Goal: Task Accomplishment & Management: Manage account settings

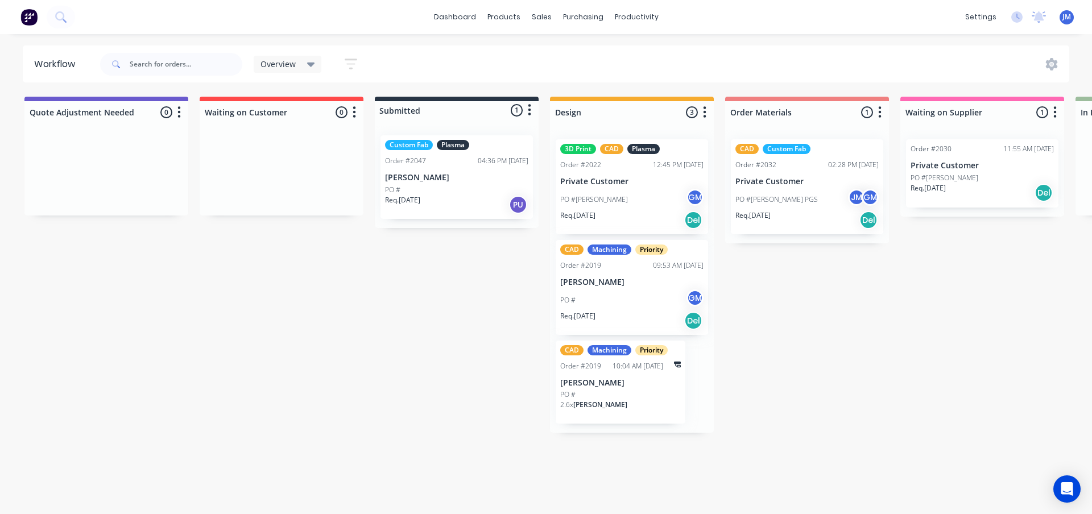
click at [336, 367] on div "Quote Adjustment Needed 0 Status colour #6A5ACD hex #6A5ACD Save Cancel Notific…" at bounding box center [1104, 265] width 2227 height 336
click at [559, 45] on link "Sales Orders" at bounding box center [601, 54] width 151 height 23
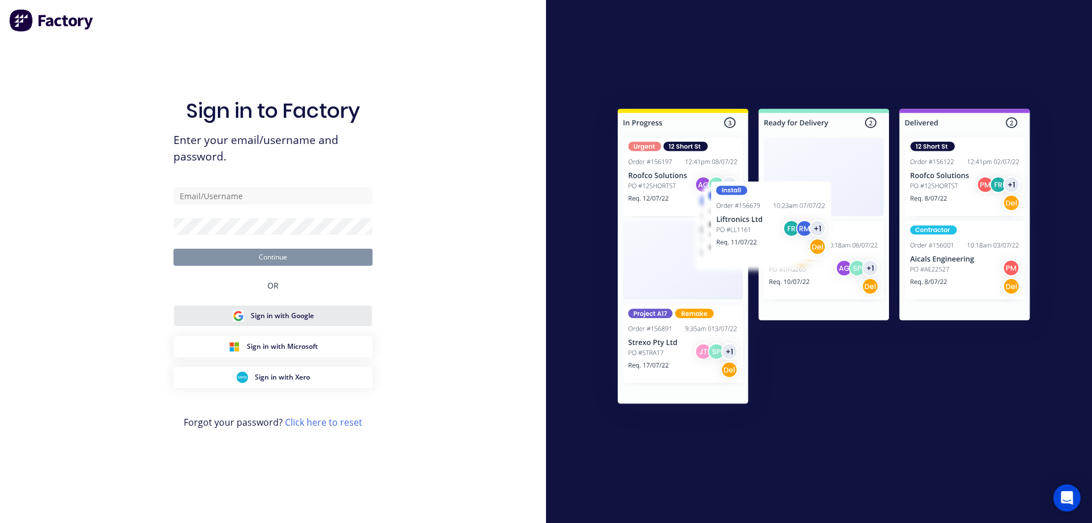
click at [253, 309] on button "Sign in with Google" at bounding box center [272, 316] width 199 height 22
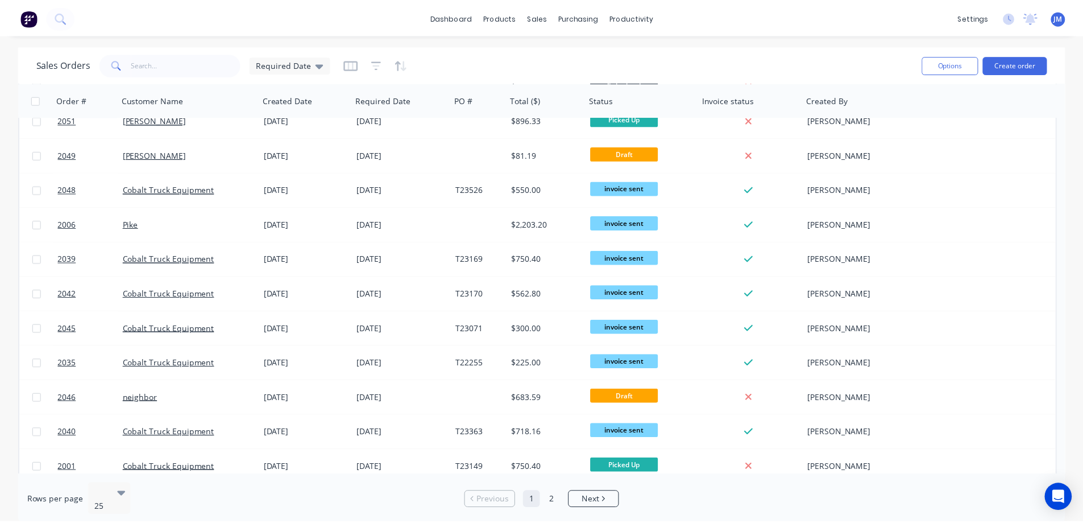
scroll to position [227, 0]
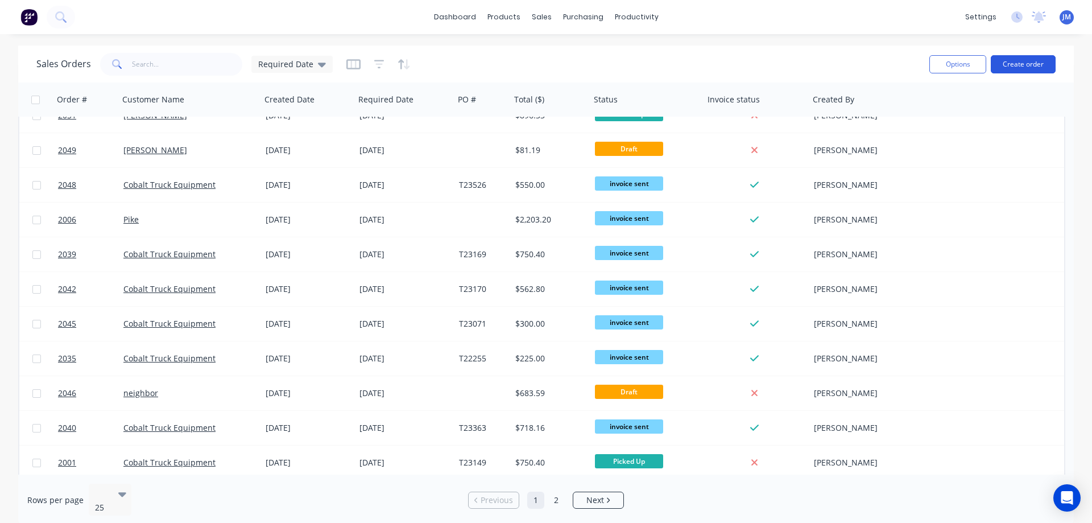
click at [1027, 64] on button "Create order" at bounding box center [1023, 64] width 65 height 18
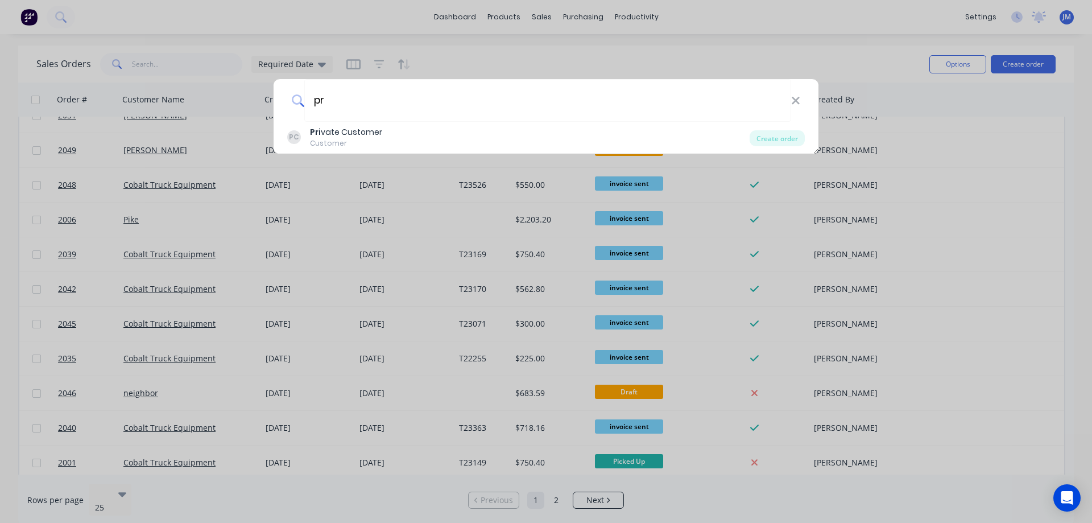
type input "p"
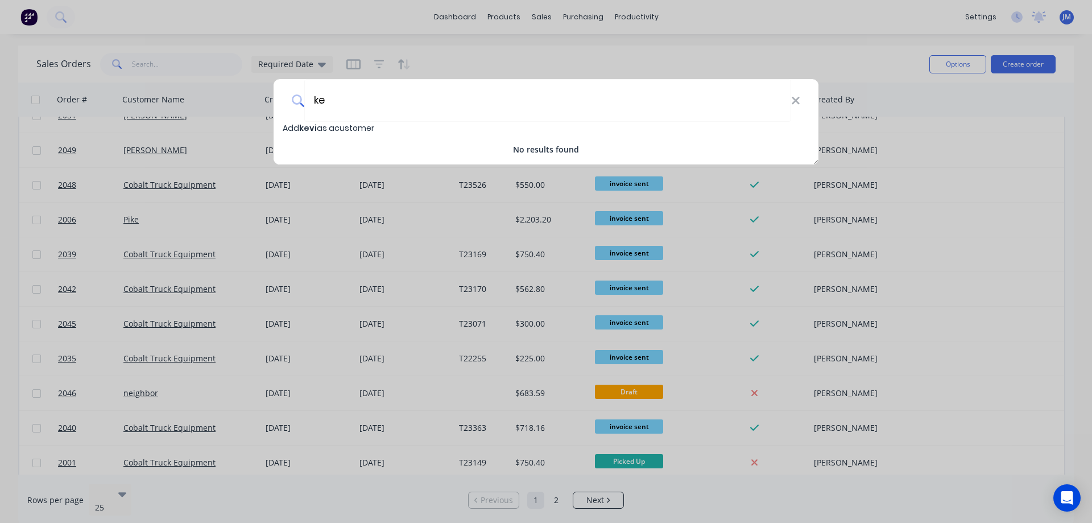
type input "k"
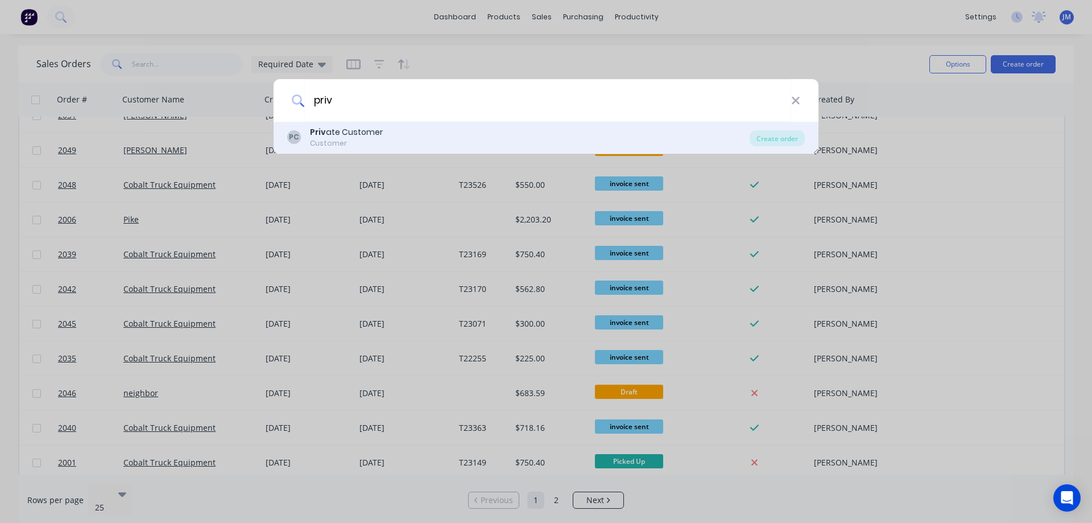
type input "priv"
click at [393, 143] on div "PC [PERSON_NAME] ate Customer Customer" at bounding box center [518, 137] width 462 height 22
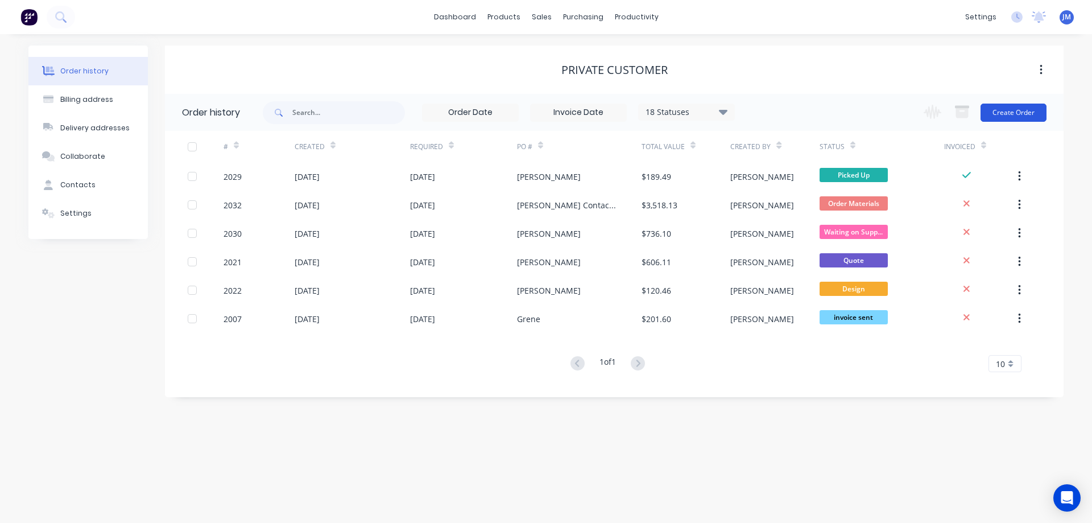
click at [1019, 105] on button "Create Order" at bounding box center [1013, 113] width 66 height 18
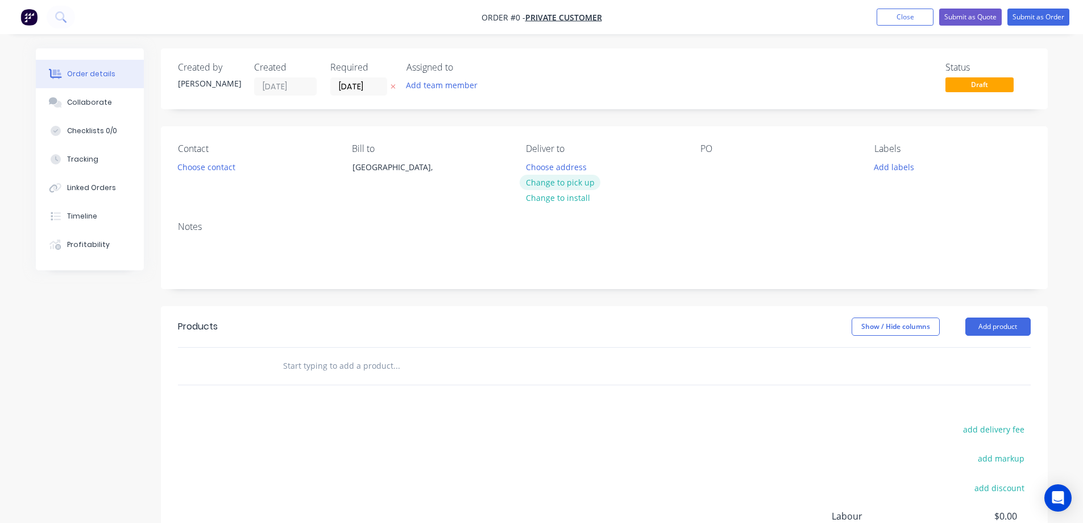
click at [568, 185] on button "Change to pick up" at bounding box center [560, 182] width 81 height 15
click at [229, 170] on button "Choose contact" at bounding box center [206, 166] width 70 height 15
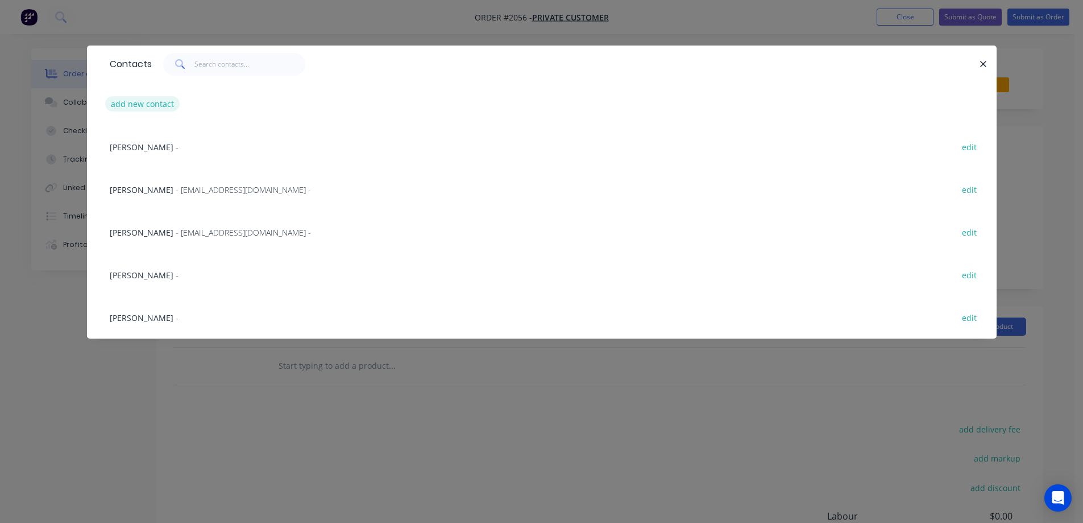
click at [141, 104] on button "add new contact" at bounding box center [142, 103] width 75 height 15
select select "AU"
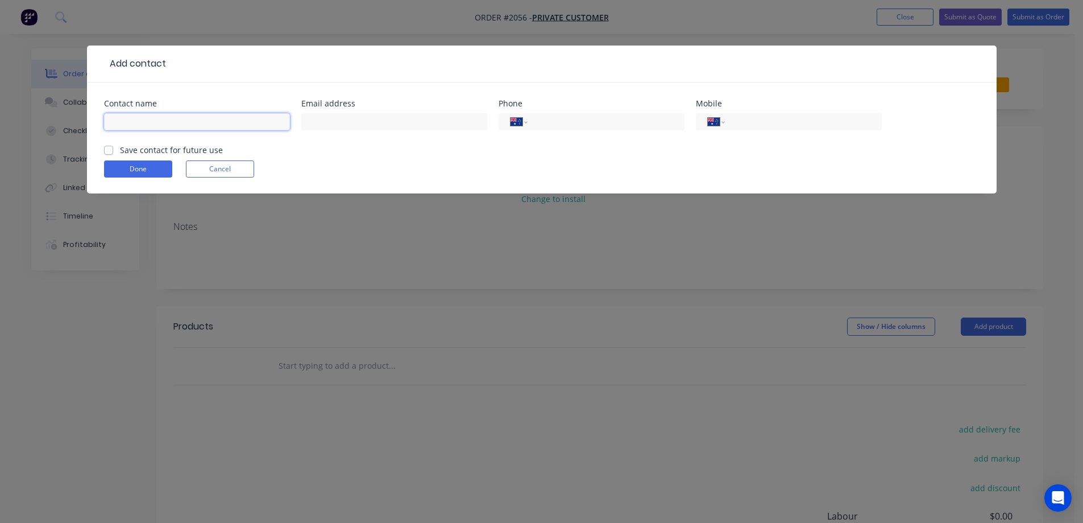
click at [167, 124] on input "text" at bounding box center [197, 121] width 186 height 17
click at [245, 124] on input "[PERSON_NAME]" at bounding box center [197, 121] width 186 height 17
type input "[PERSON_NAME]"
click at [342, 121] on input "text" at bounding box center [394, 121] width 186 height 17
type input "[EMAIL_ADDRESS][DOMAIN_NAME]"
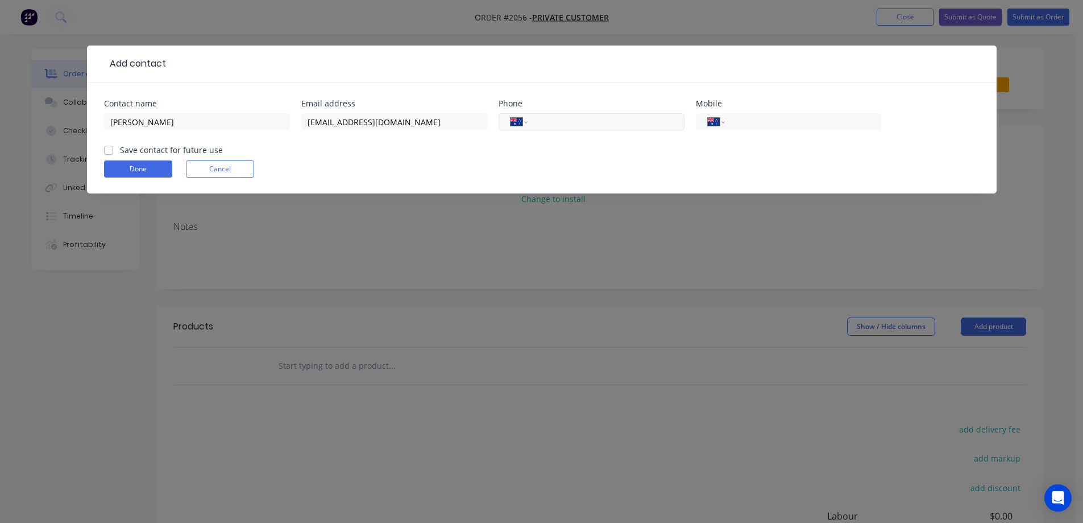
click at [545, 119] on input "tel" at bounding box center [604, 121] width 136 height 13
type input "18433673197"
click at [543, 162] on div "Done Cancel" at bounding box center [542, 168] width 876 height 17
click at [515, 122] on select "International [GEOGRAPHIC_DATA] [GEOGRAPHIC_DATA] [GEOGRAPHIC_DATA] [GEOGRAPHIC…" at bounding box center [519, 122] width 17 height 16
select select "US"
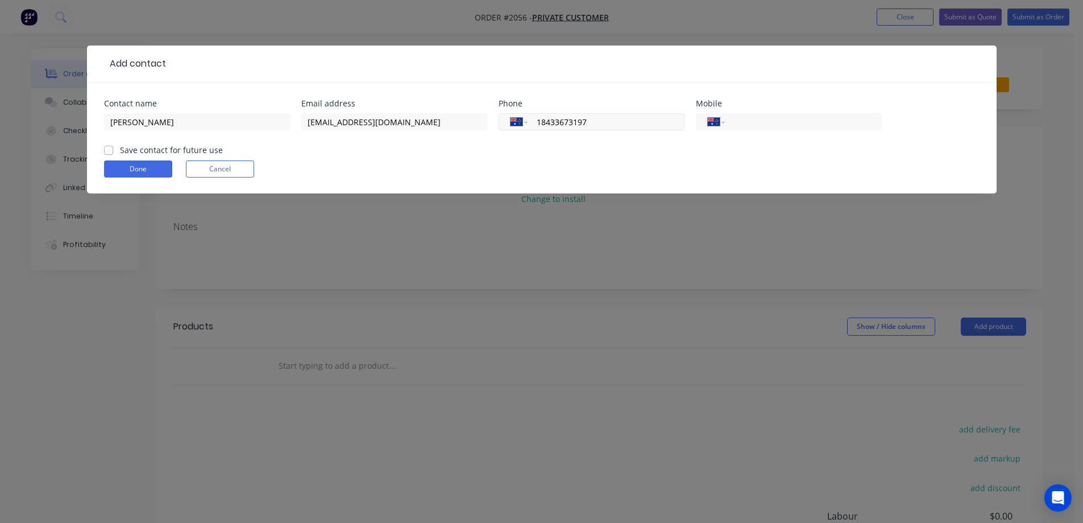
click at [511, 114] on select "International [GEOGRAPHIC_DATA] [GEOGRAPHIC_DATA] [GEOGRAPHIC_DATA] [GEOGRAPHIC…" at bounding box center [519, 122] width 17 height 16
type input "[PHONE_NUMBER]"
click at [556, 148] on form "Contact name [PERSON_NAME] Email address [EMAIL_ADDRESS][DOMAIN_NAME] Phone Int…" at bounding box center [542, 147] width 876 height 94
click at [120, 151] on label "Save contact for future use" at bounding box center [171, 150] width 103 height 12
click at [110, 151] on input "Save contact for future use" at bounding box center [108, 149] width 9 height 11
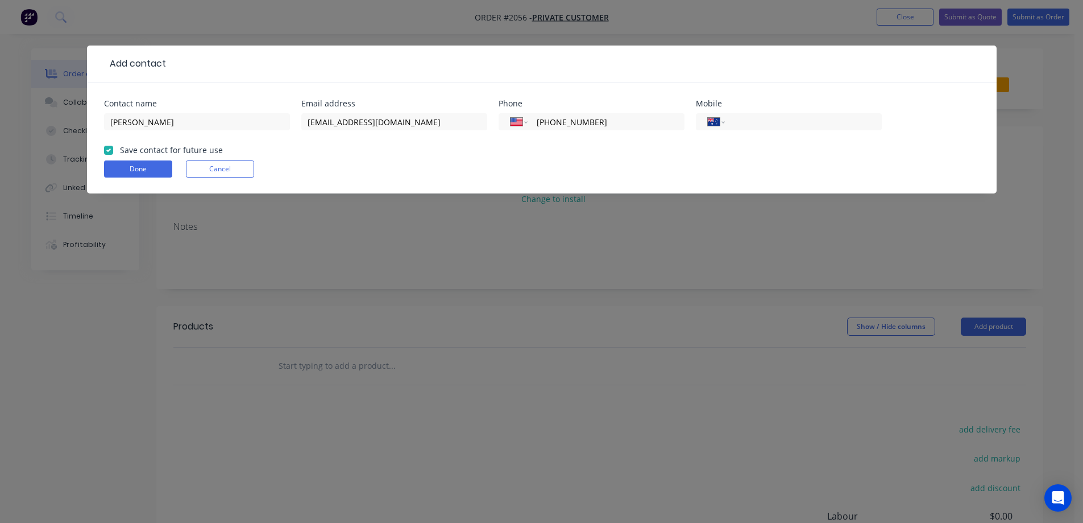
checkbox input "true"
click at [143, 168] on button "Done" at bounding box center [138, 168] width 68 height 17
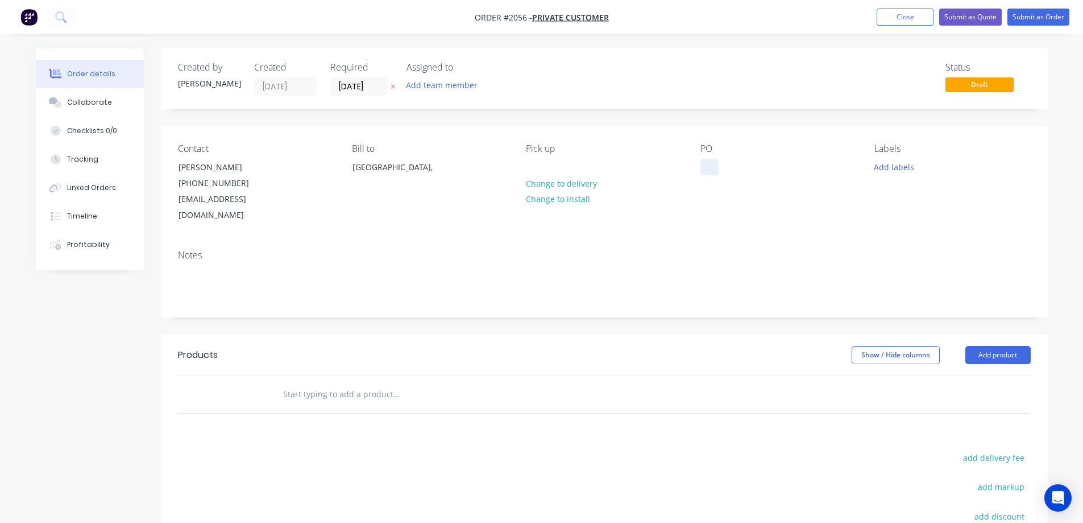
click at [717, 169] on div at bounding box center [710, 167] width 18 height 16
drag, startPoint x: 752, startPoint y: 165, endPoint x: 637, endPoint y: 173, distance: 115.2
click at [637, 173] on div "Contact [PERSON_NAME] [PHONE_NUMBER] [EMAIL_ADDRESS][DOMAIN_NAME] Bill to [GEOG…" at bounding box center [604, 183] width 887 height 114
click at [772, 200] on div "PO 304 SS Wrenches" at bounding box center [779, 183] width 156 height 80
click at [900, 162] on button "Add labels" at bounding box center [894, 166] width 52 height 15
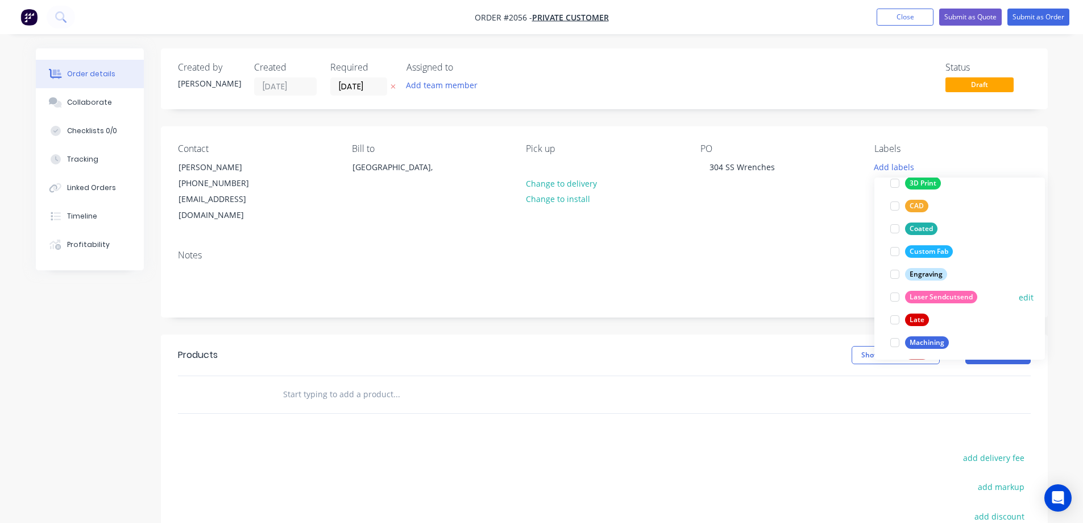
scroll to position [114, 0]
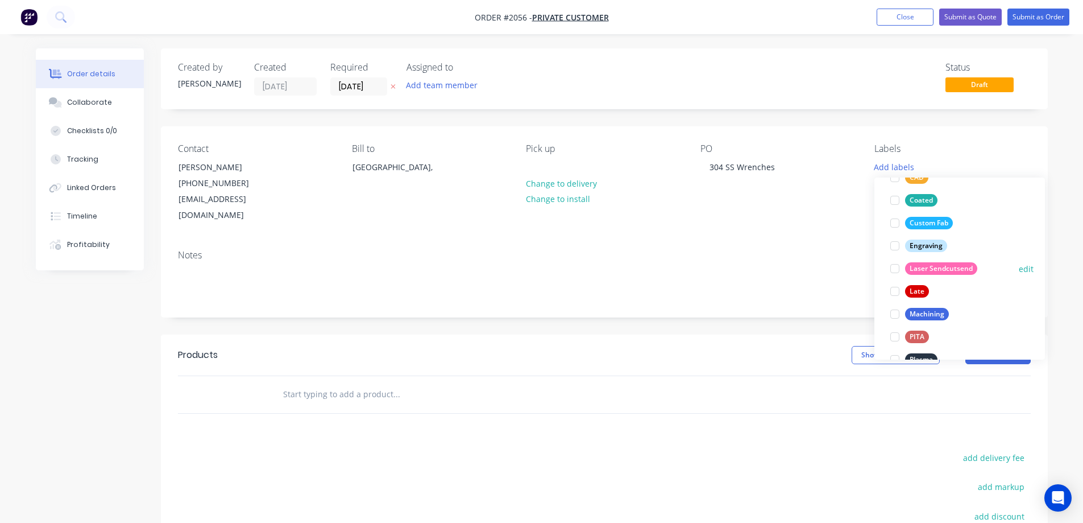
click at [898, 266] on div at bounding box center [895, 268] width 23 height 23
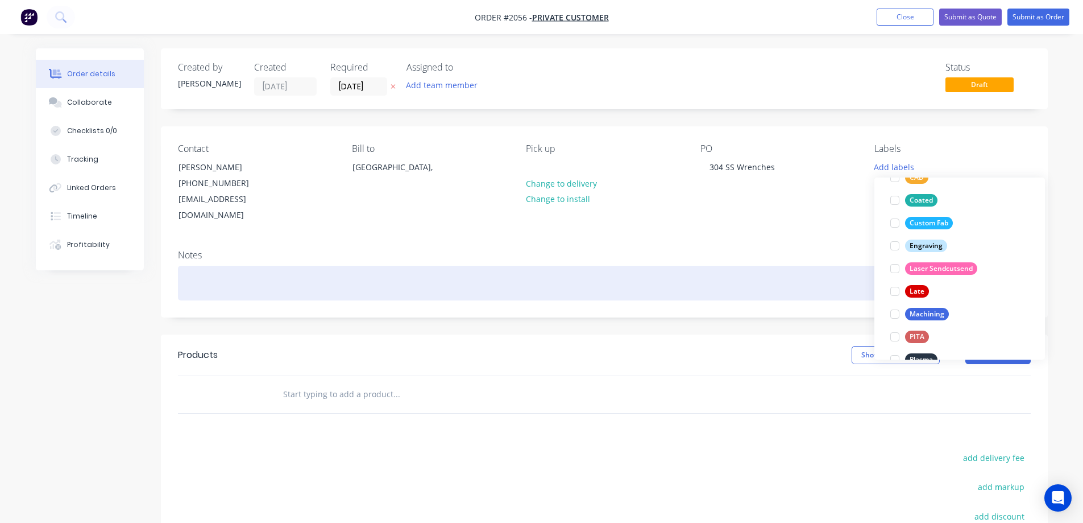
scroll to position [0, 0]
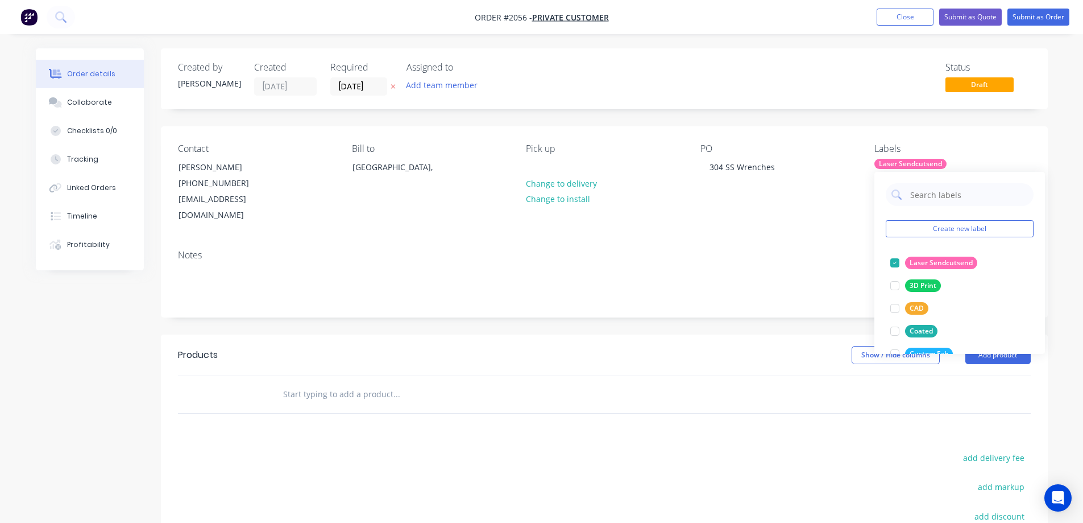
click at [808, 216] on div "Contact [PERSON_NAME] [PHONE_NUMBER] [EMAIL_ADDRESS][DOMAIN_NAME] Bill to [GEOG…" at bounding box center [604, 183] width 887 height 114
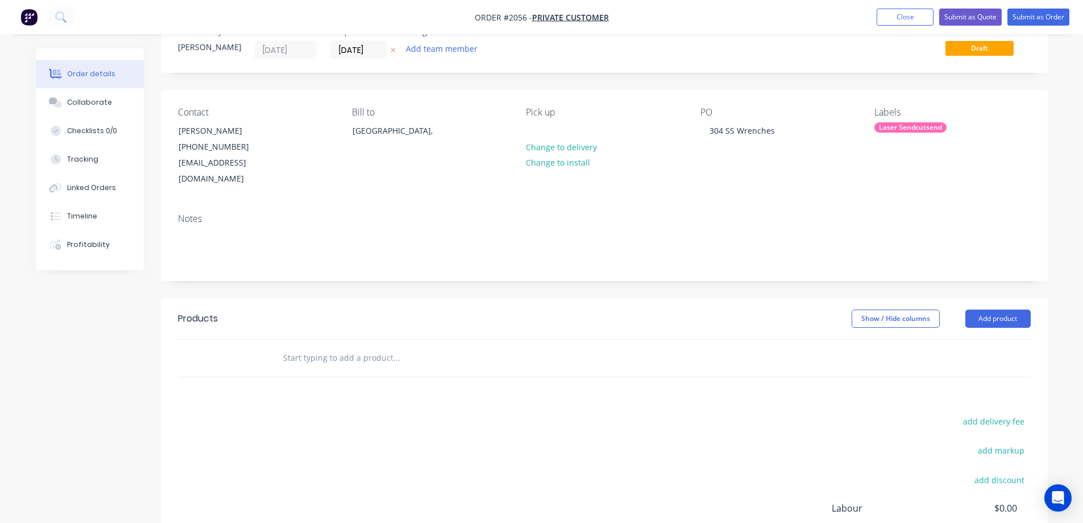
scroll to position [57, 0]
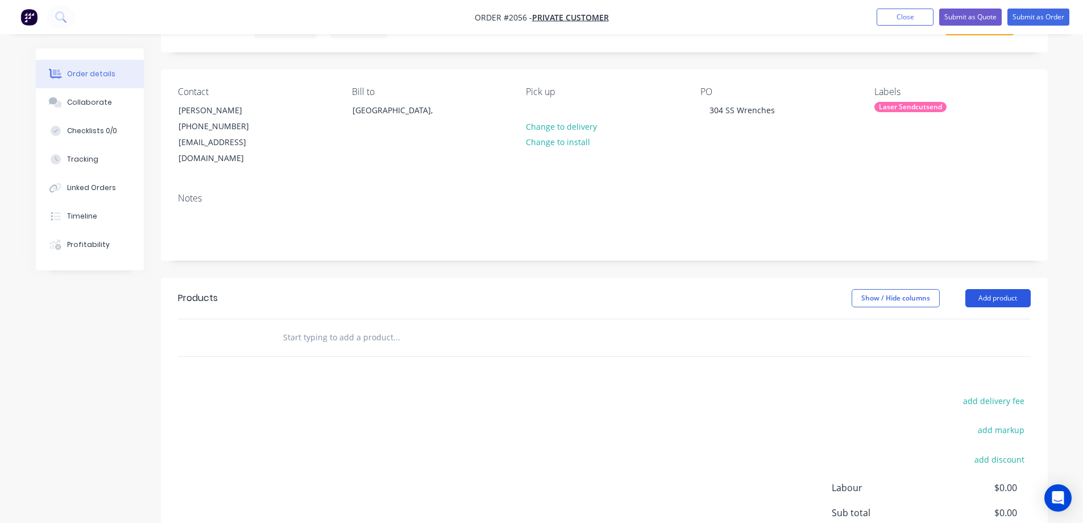
click at [998, 289] on button "Add product" at bounding box center [998, 298] width 65 height 18
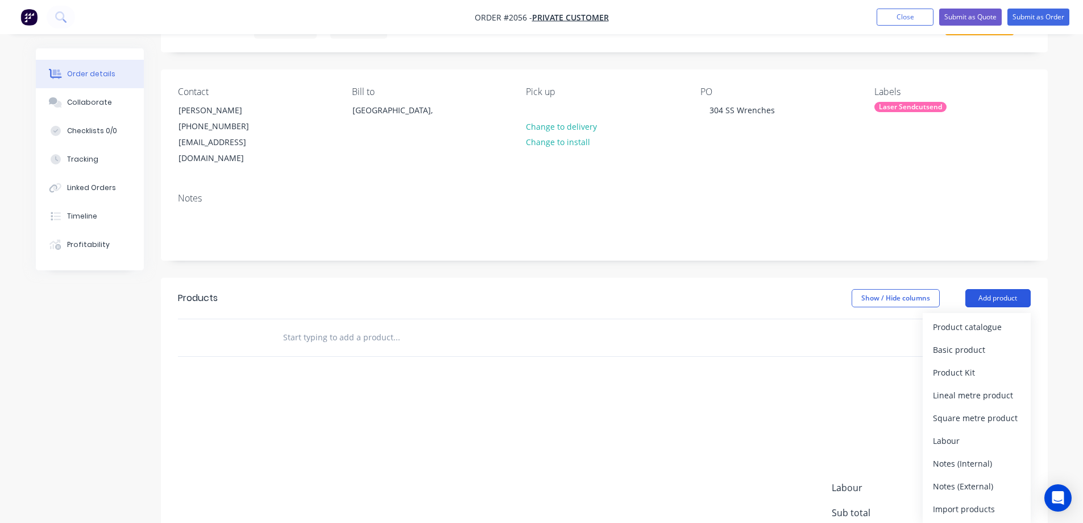
click at [996, 289] on button "Add product" at bounding box center [998, 298] width 65 height 18
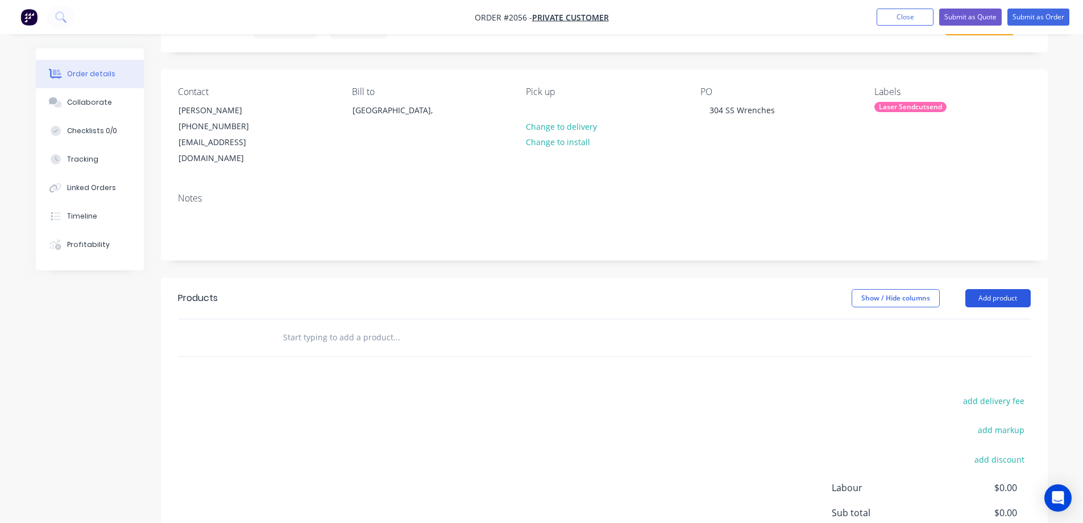
click at [1017, 289] on button "Add product" at bounding box center [998, 298] width 65 height 18
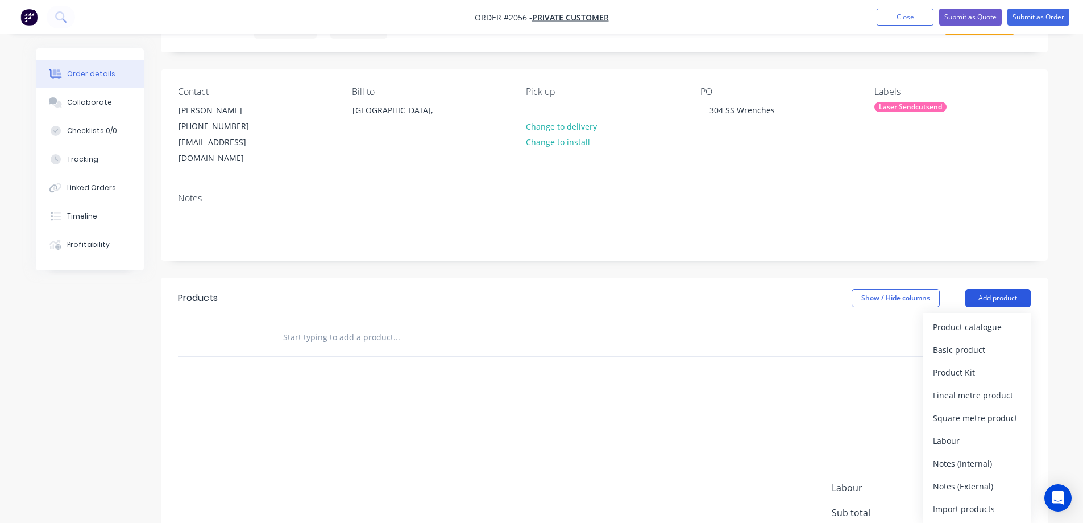
click at [1017, 289] on button "Add product" at bounding box center [998, 298] width 65 height 18
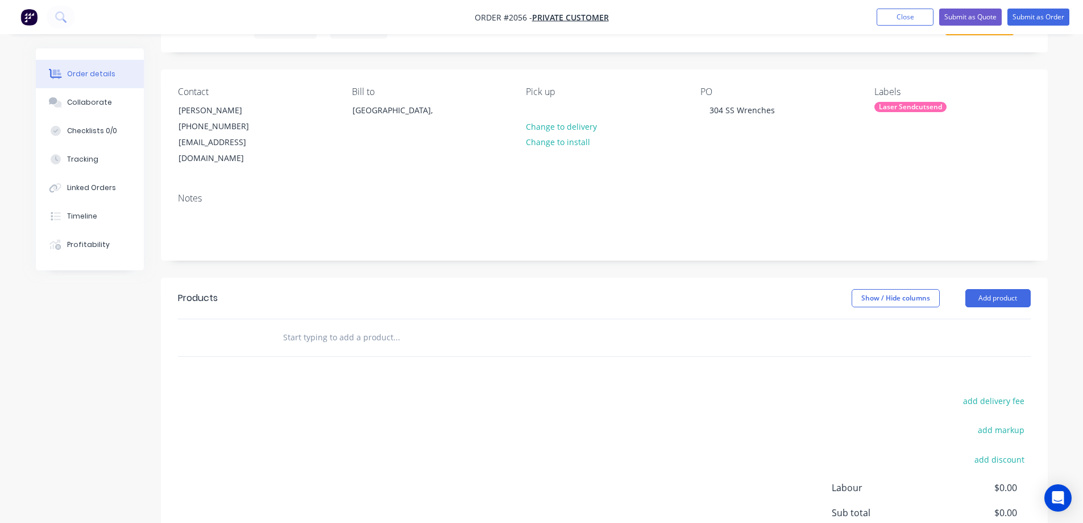
click at [328, 326] on input "text" at bounding box center [396, 337] width 227 height 23
type input "W"
click at [373, 326] on input "text" at bounding box center [396, 337] width 227 height 23
click at [322, 326] on input "text" at bounding box center [396, 337] width 227 height 23
type input "w"
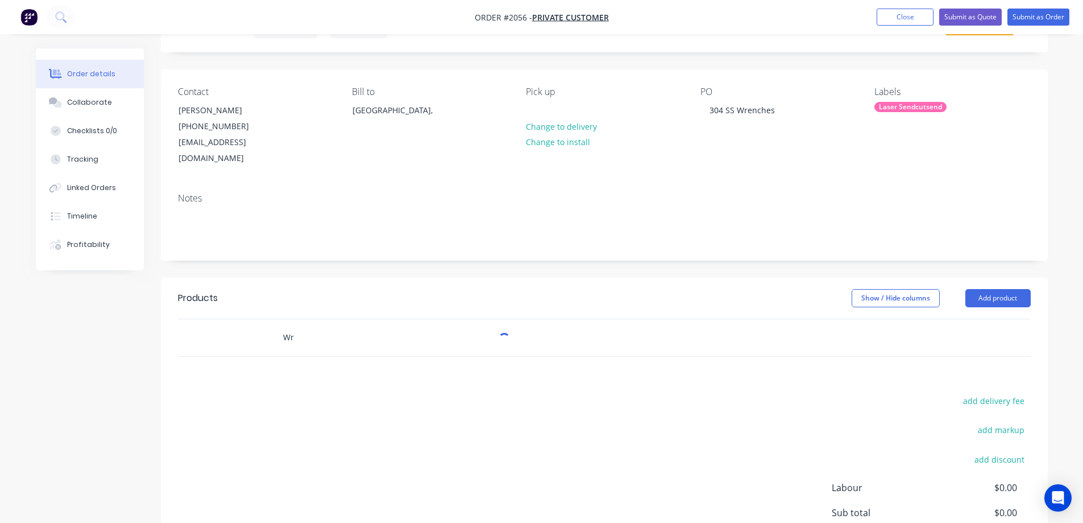
type input "W"
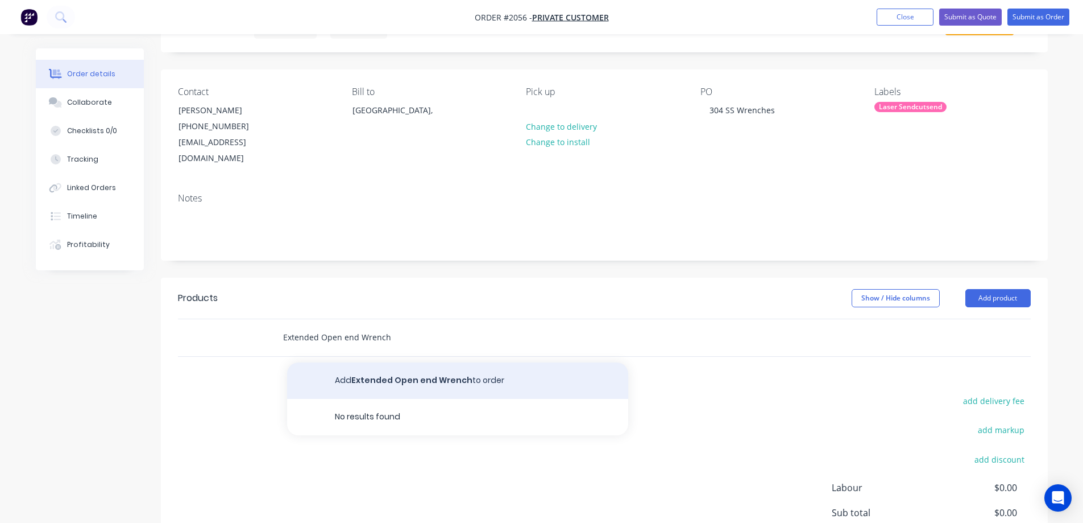
type input "Extended Open end Wrench"
click at [437, 374] on button "Add Extended Open end Wrench to order" at bounding box center [457, 380] width 341 height 36
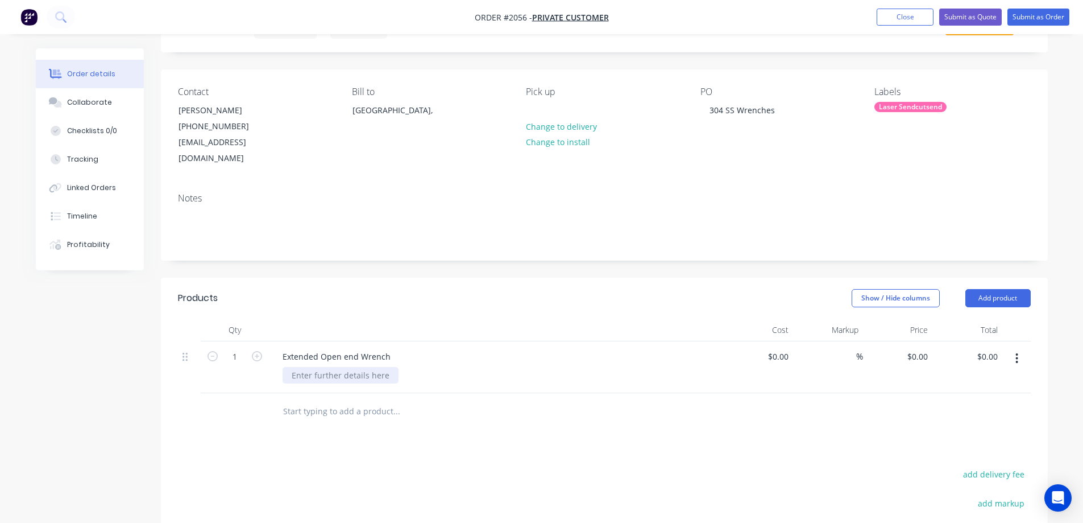
click at [337, 367] on div at bounding box center [341, 375] width 116 height 16
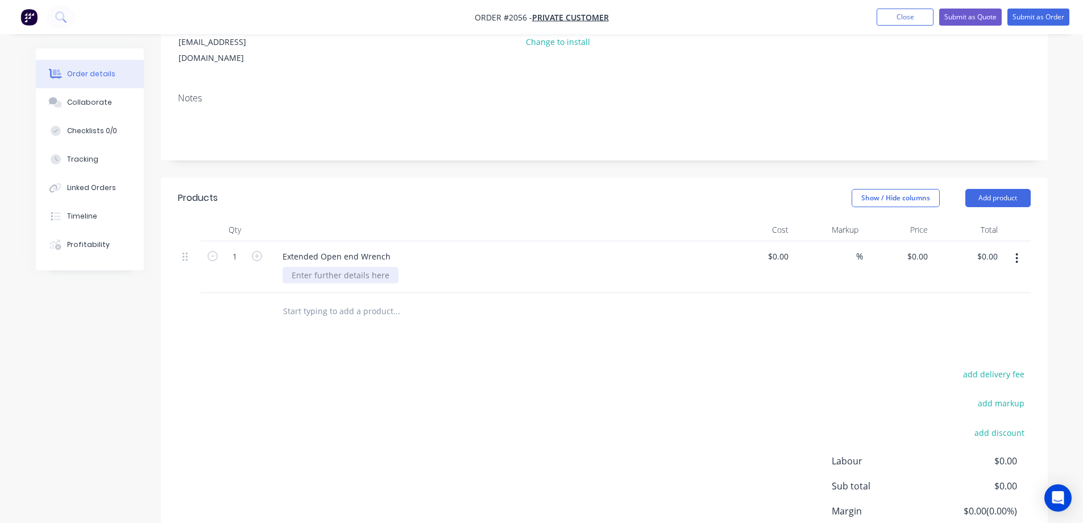
scroll to position [171, 0]
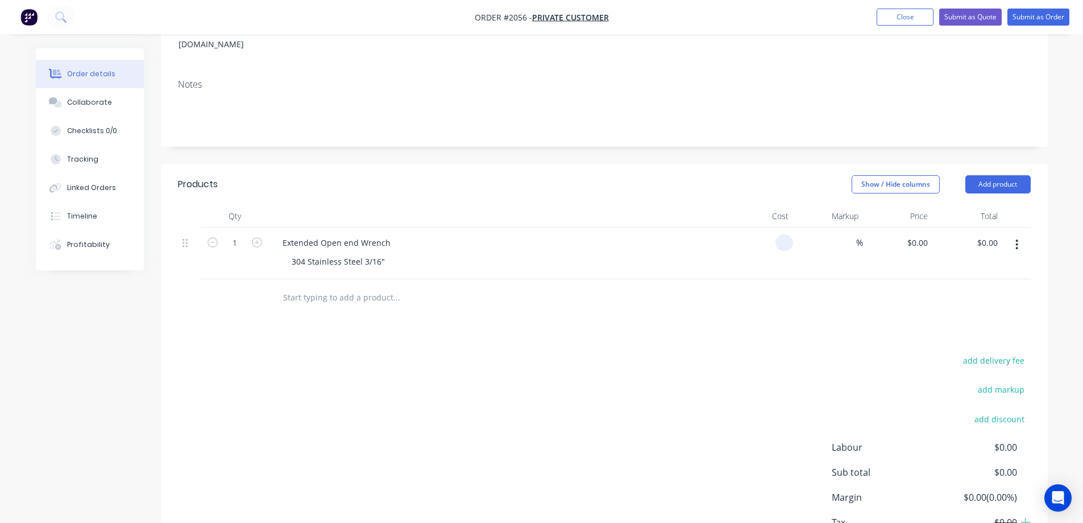
click at [785, 234] on input at bounding box center [786, 242] width 13 height 16
type input "$3.50"
drag, startPoint x: 805, startPoint y: 382, endPoint x: 799, endPoint y: 381, distance: 6.3
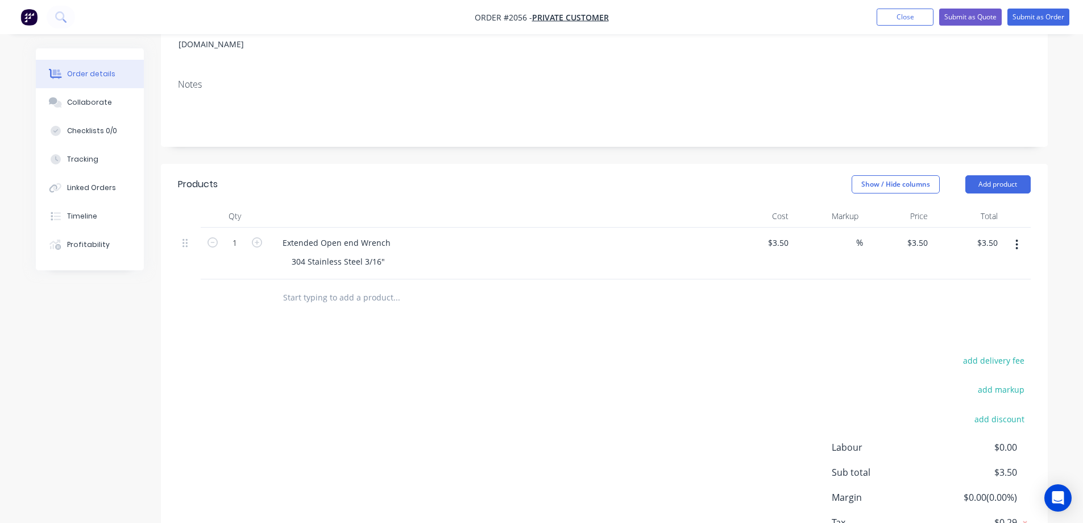
click at [805, 382] on div "add delivery fee add markup add discount Labour $0.00 Sub total $3.50 Margin $0…" at bounding box center [604, 463] width 853 height 220
click at [854, 234] on input at bounding box center [849, 242] width 13 height 16
type input "100"
type input "$7.00"
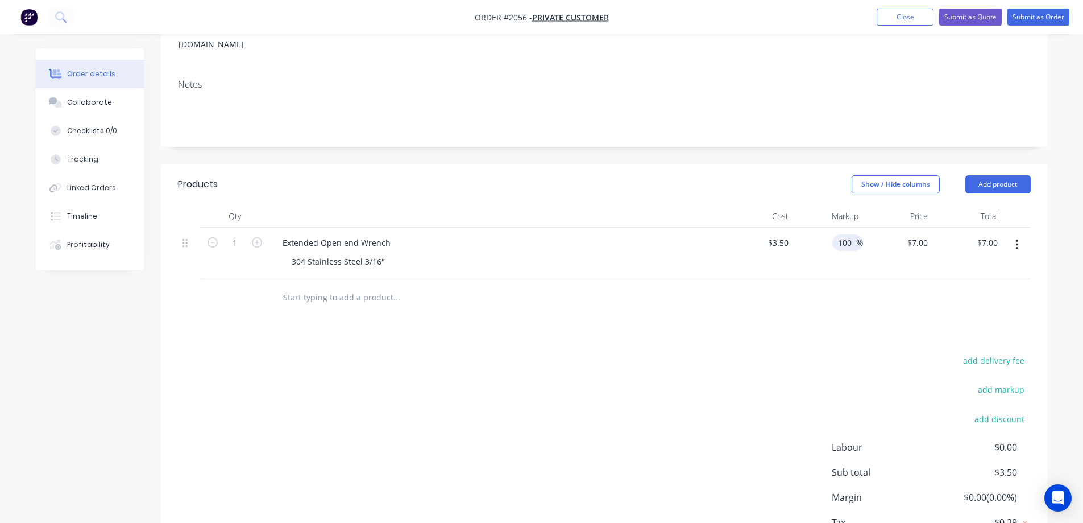
click at [733, 370] on div "add delivery fee add markup add discount Labour $0.00 Sub total $3.50 Margin $0…" at bounding box center [604, 463] width 853 height 220
click at [848, 234] on input "100" at bounding box center [846, 242] width 19 height 16
click at [849, 234] on input "100" at bounding box center [846, 242] width 19 height 16
type input "90"
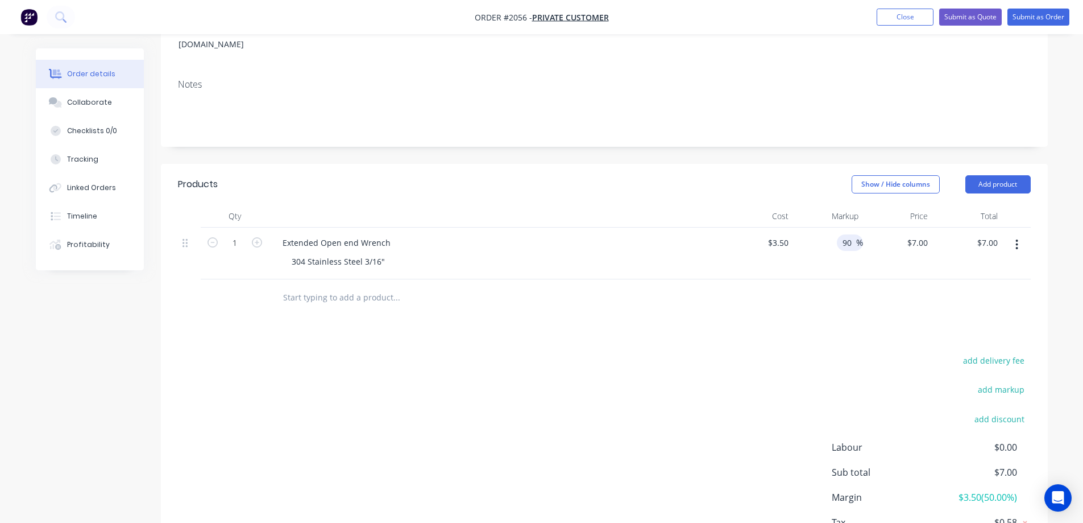
type input "$6.65"
click at [824, 302] on div "Products Show / Hide columns Add product Qty Cost Markup Price Total 1 Extended…" at bounding box center [604, 376] width 887 height 425
click at [854, 234] on input "90" at bounding box center [849, 242] width 15 height 16
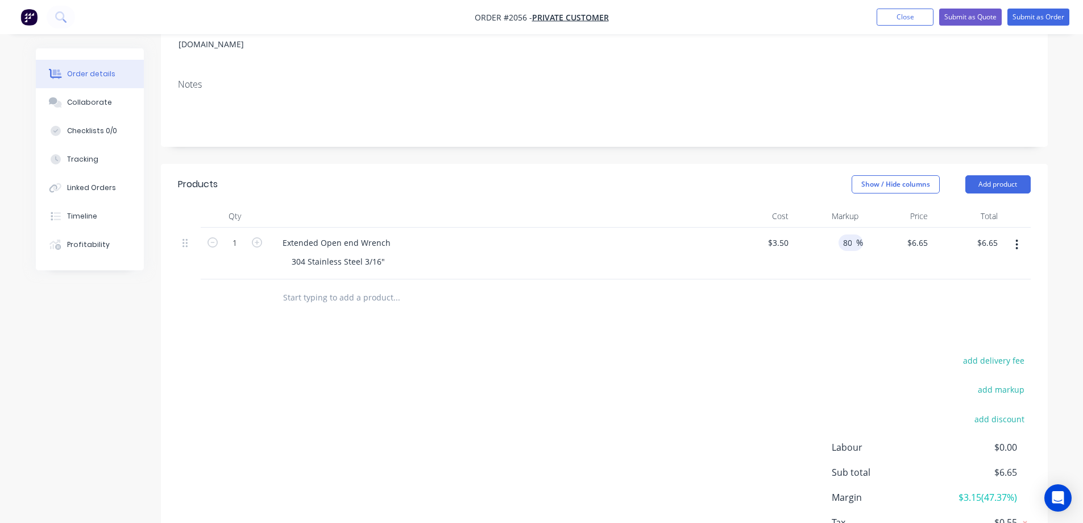
type input "80"
type input "$6.30"
click at [876, 313] on div "Products Show / Hide columns Add product Qty Cost Markup Price Total 1 Extended…" at bounding box center [604, 376] width 887 height 425
click at [928, 234] on input "6.3" at bounding box center [924, 242] width 17 height 16
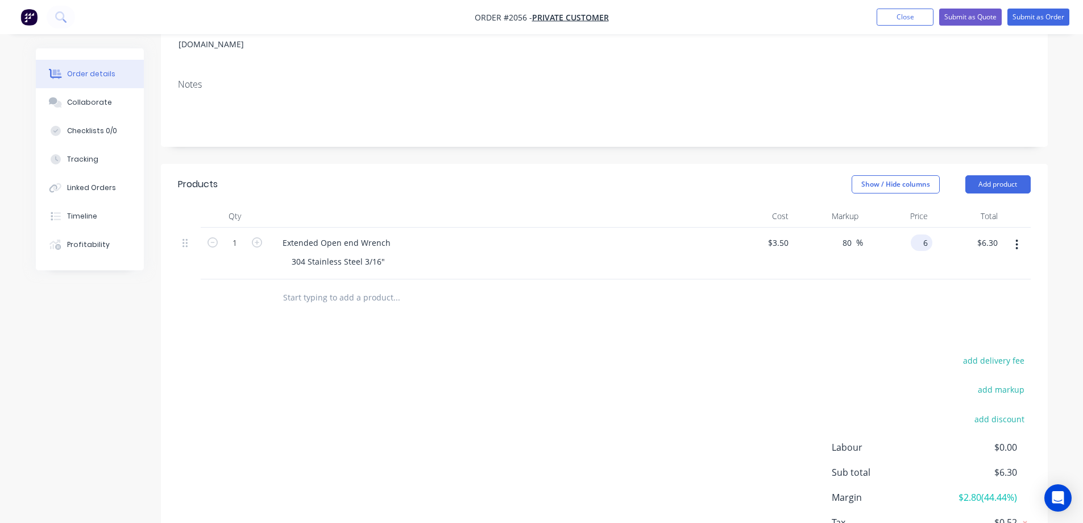
type input "6"
type input "71.43"
type input "$6.00"
drag, startPoint x: 964, startPoint y: 383, endPoint x: 955, endPoint y: 356, distance: 28.2
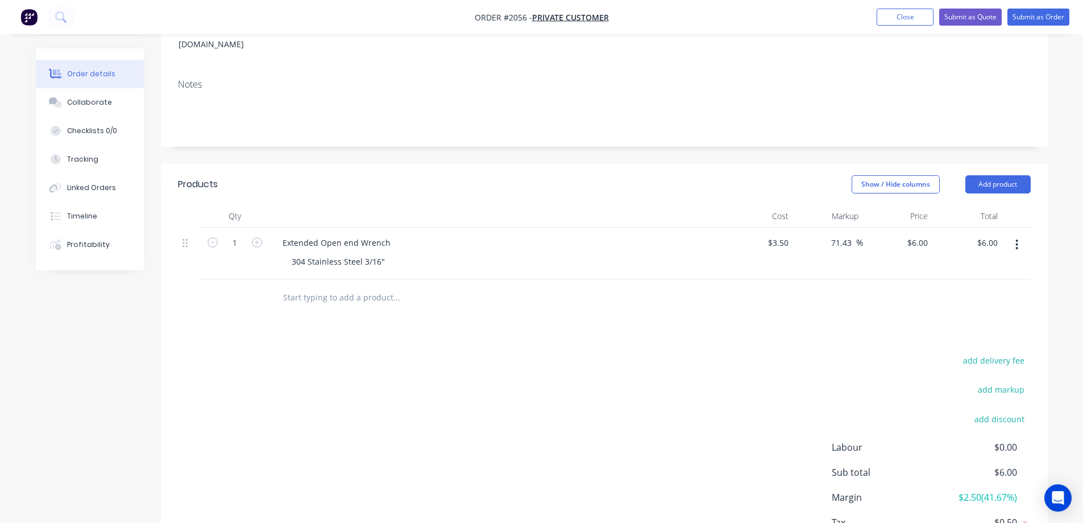
click at [964, 382] on div "add markup" at bounding box center [960, 396] width 142 height 29
click at [920, 300] on div at bounding box center [604, 297] width 853 height 37
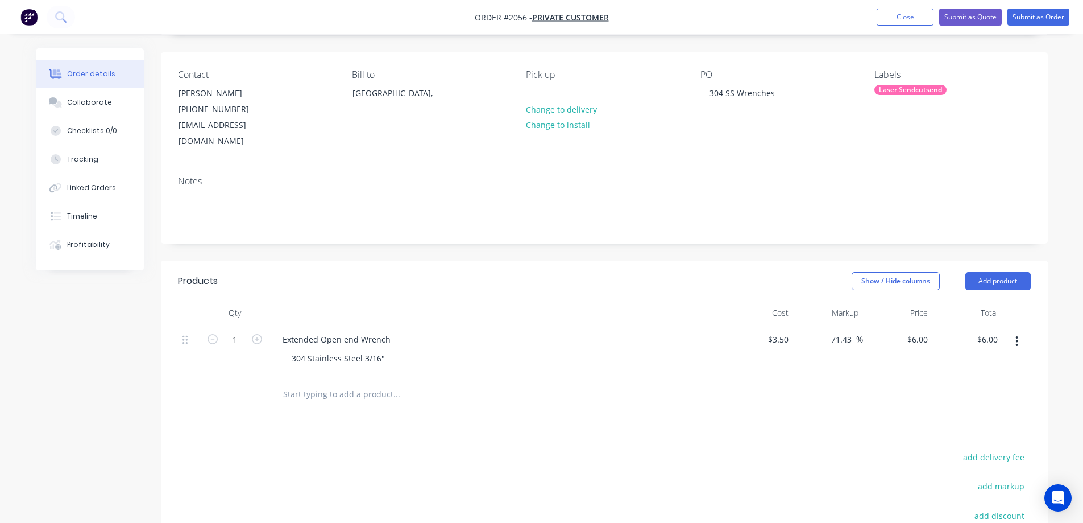
scroll to position [68, 0]
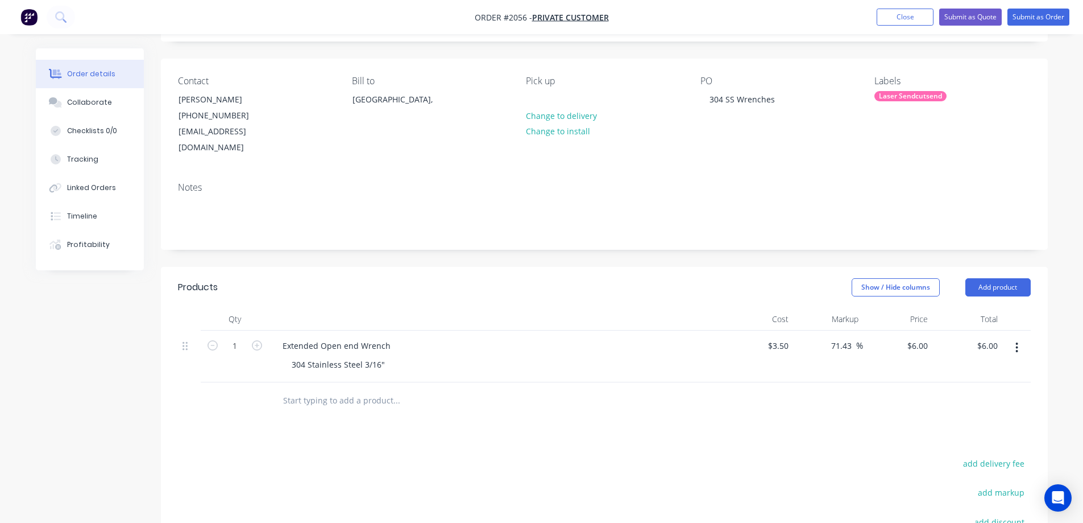
click at [1014, 337] on button "button" at bounding box center [1017, 347] width 27 height 20
click at [399, 337] on div "Extended Open end Wrench" at bounding box center [497, 345] width 446 height 16
click at [393, 337] on div "Extended Open end Wrench" at bounding box center [337, 345] width 126 height 16
click at [391, 337] on div "Extended Open end Wrench" at bounding box center [337, 345] width 126 height 16
click at [448, 390] on input "text" at bounding box center [396, 400] width 227 height 23
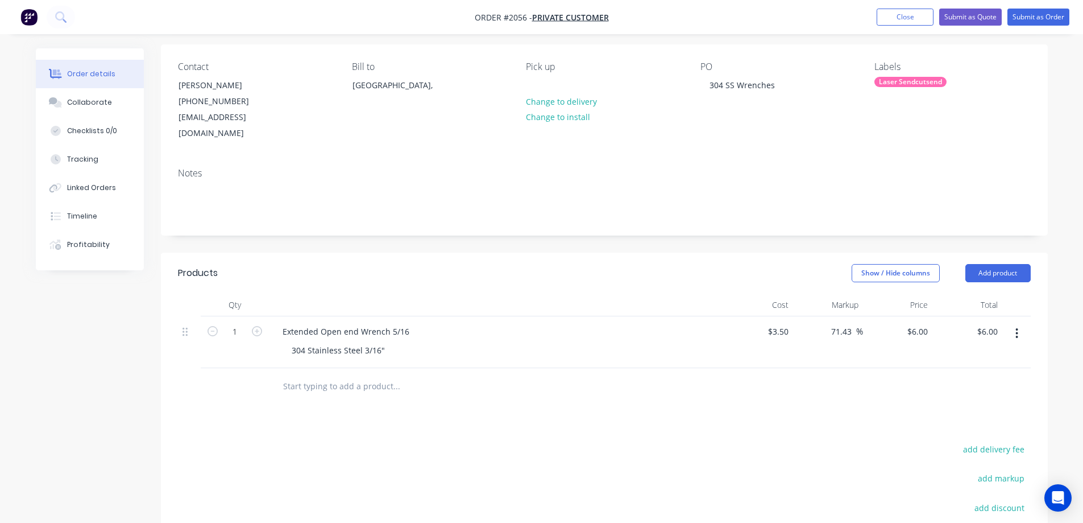
scroll to position [125, 0]
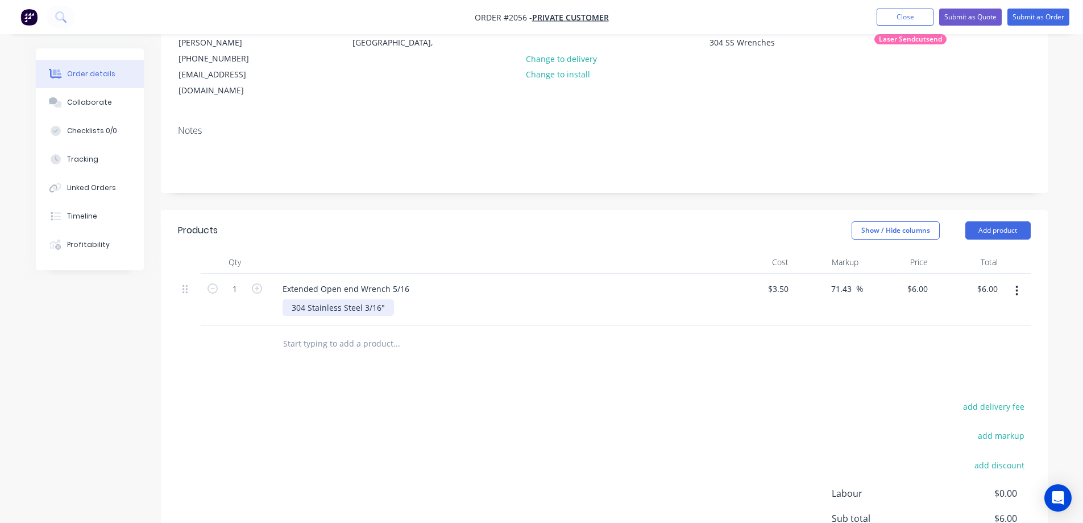
click at [384, 299] on div "304 Stainless Steel 3/16"" at bounding box center [338, 307] width 111 height 16
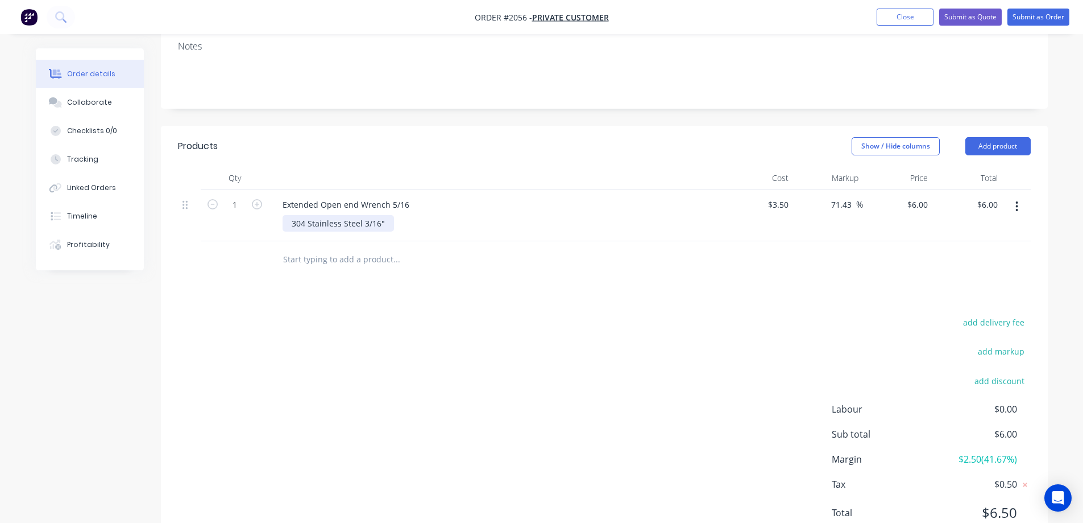
scroll to position [181, 0]
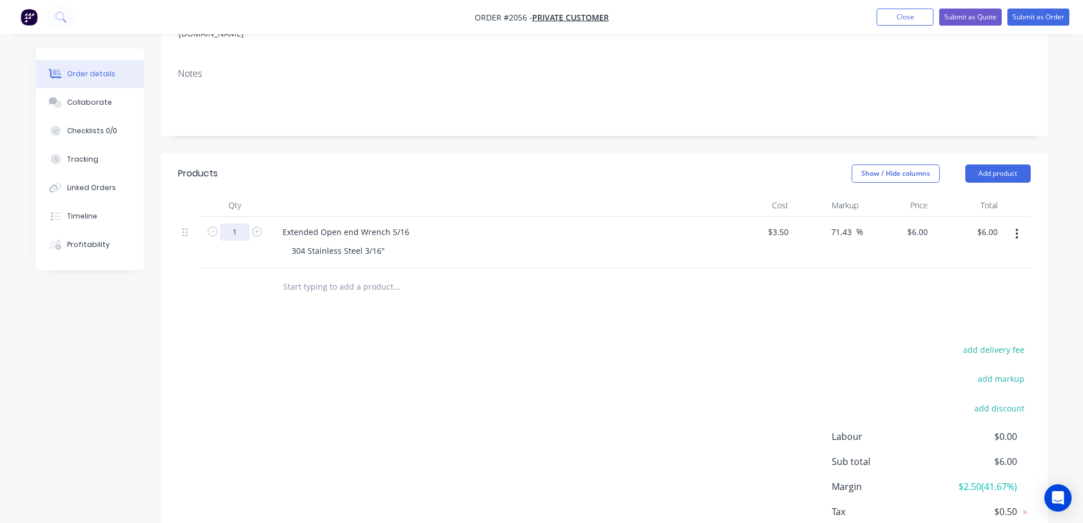
click at [236, 224] on input "1" at bounding box center [235, 232] width 30 height 17
type input "50"
type input "$300.00"
click at [577, 342] on div "add delivery fee add markup add discount Labour $0.00 Sub total $6.00 Margin $2…" at bounding box center [604, 452] width 853 height 220
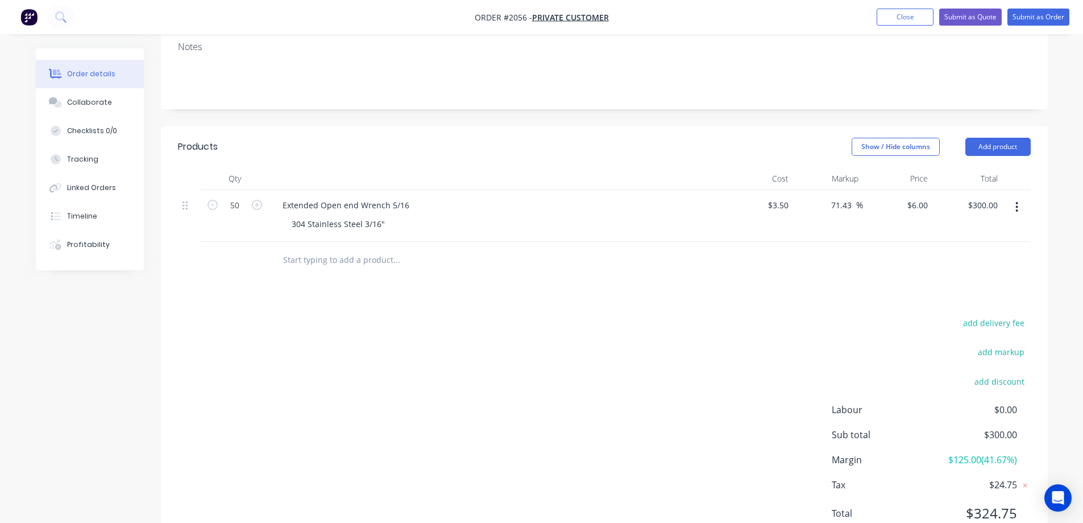
scroll to position [238, 0]
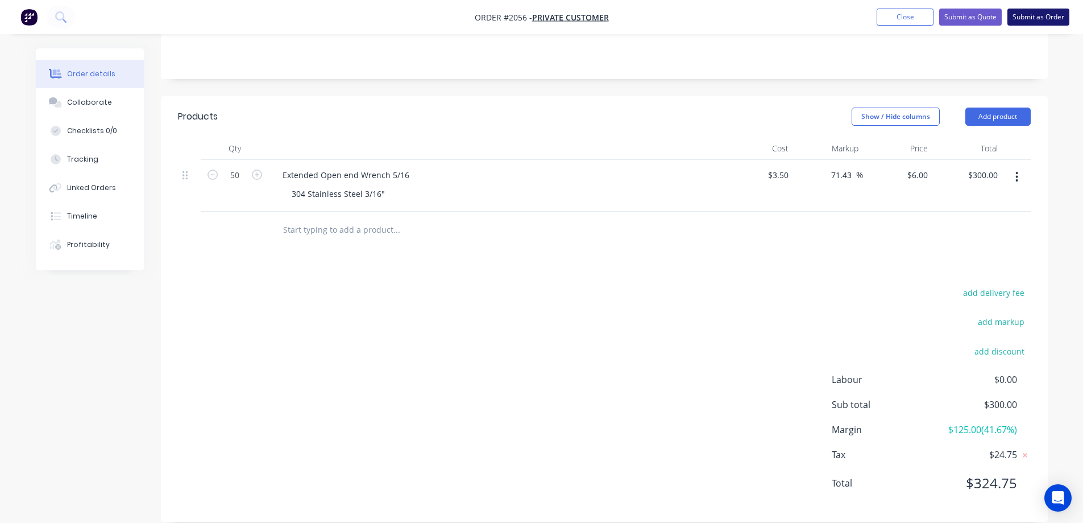
click at [1041, 20] on button "Submit as Order" at bounding box center [1039, 17] width 62 height 17
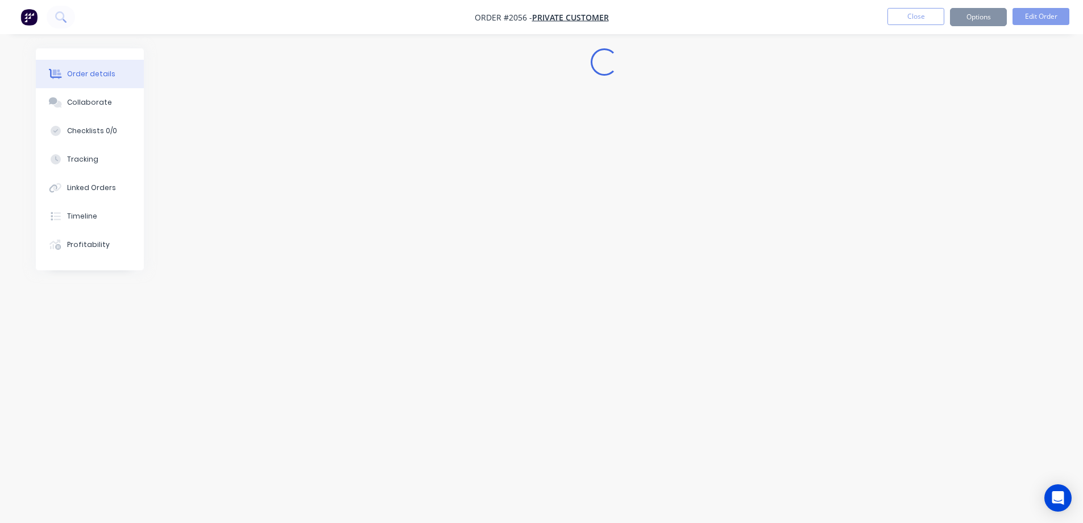
scroll to position [0, 0]
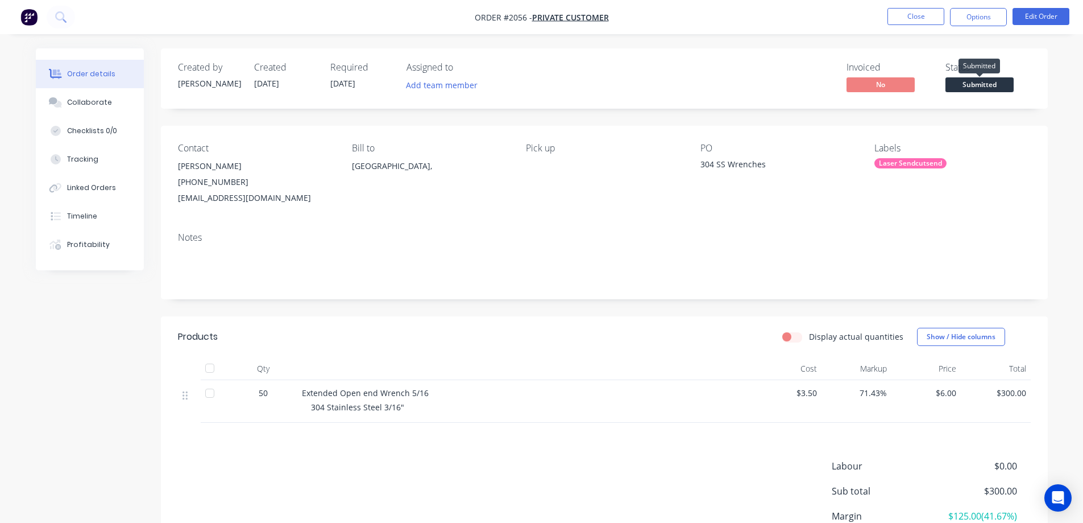
click at [988, 80] on span "Submitted" at bounding box center [980, 84] width 68 height 14
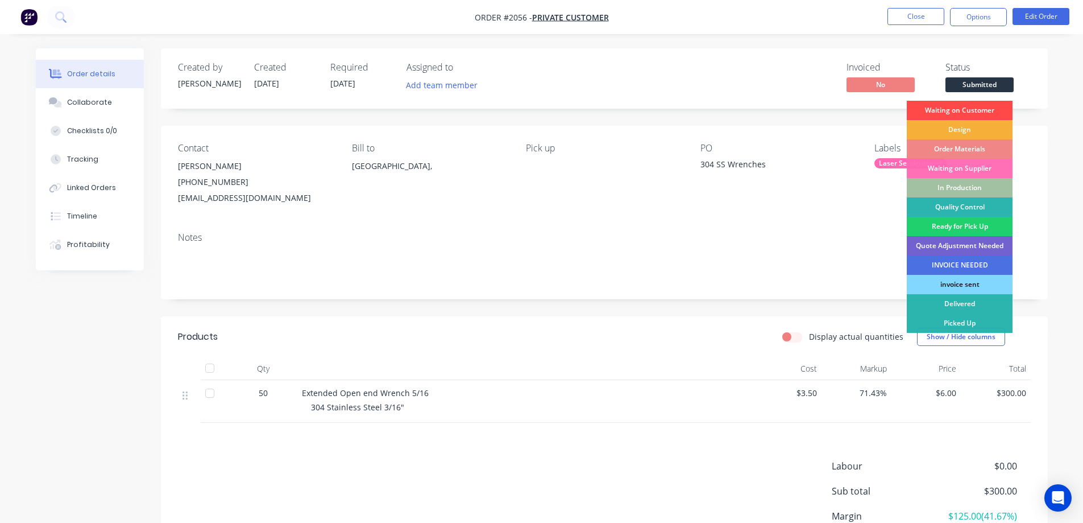
click at [976, 110] on div "Waiting on Customer" at bounding box center [960, 110] width 106 height 19
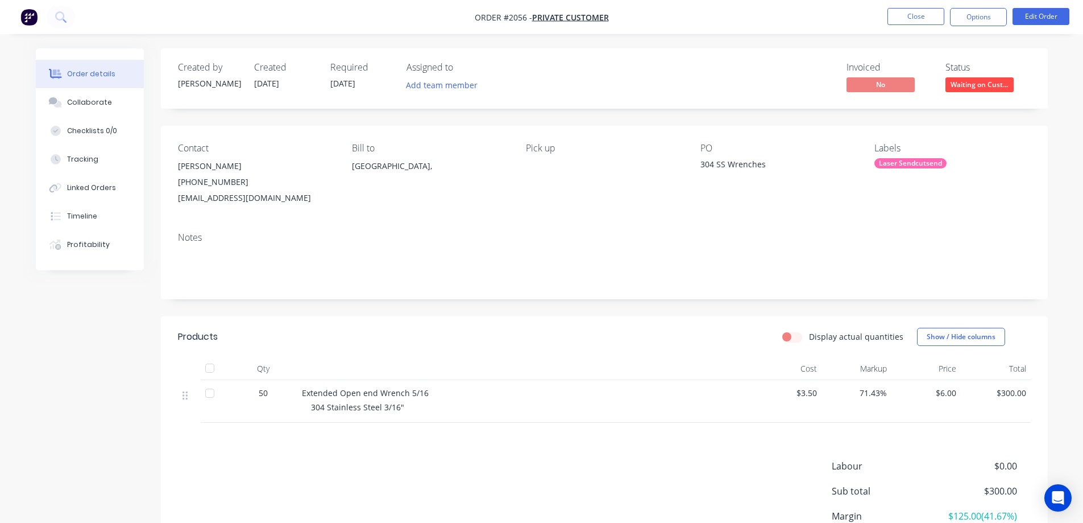
click at [1004, 149] on div "Labels" at bounding box center [953, 148] width 156 height 11
click at [579, 17] on span "Private Customer" at bounding box center [570, 17] width 77 height 11
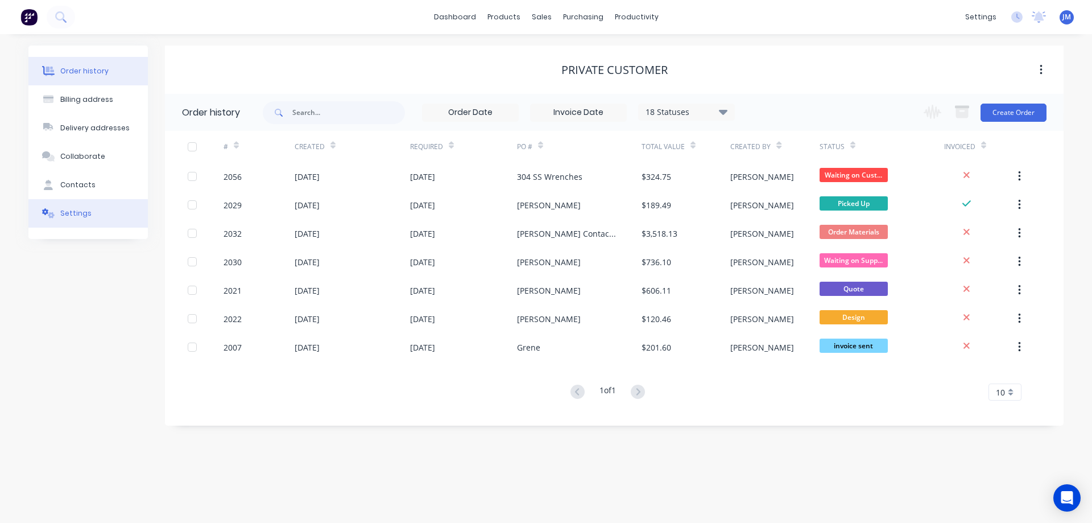
click at [69, 215] on div "Settings" at bounding box center [75, 213] width 31 height 10
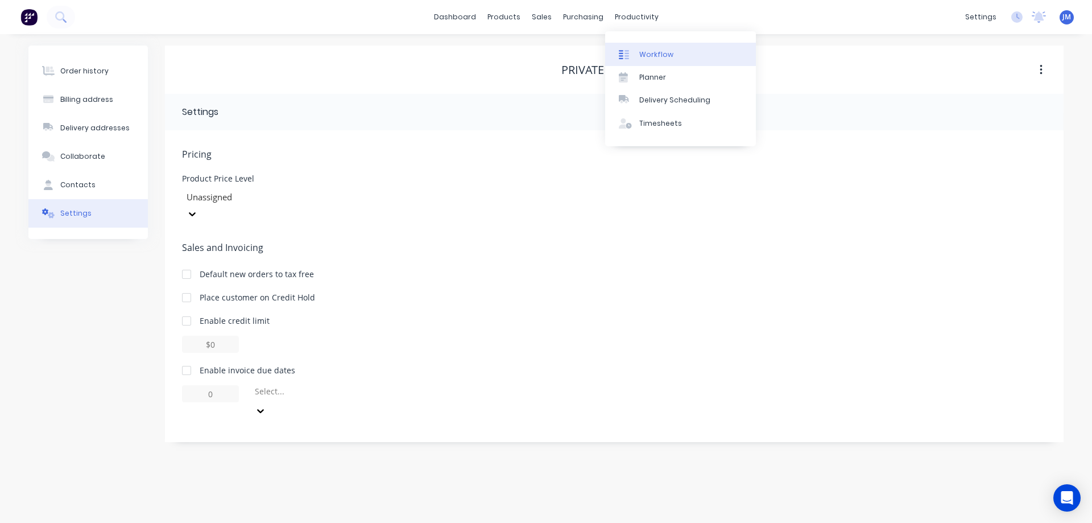
click at [644, 49] on div "Workflow" at bounding box center [656, 54] width 34 height 10
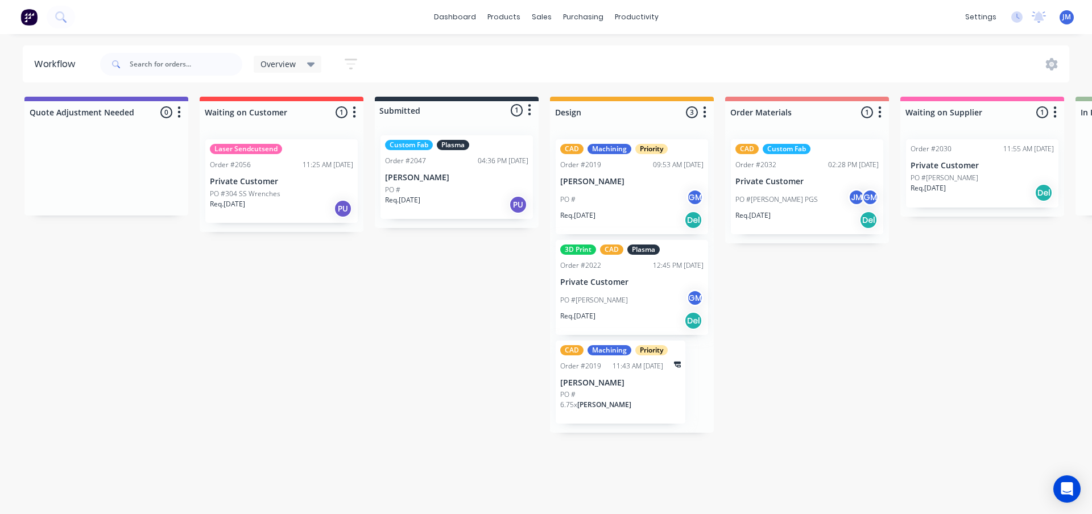
click at [307, 183] on p "Private Customer" at bounding box center [281, 182] width 143 height 10
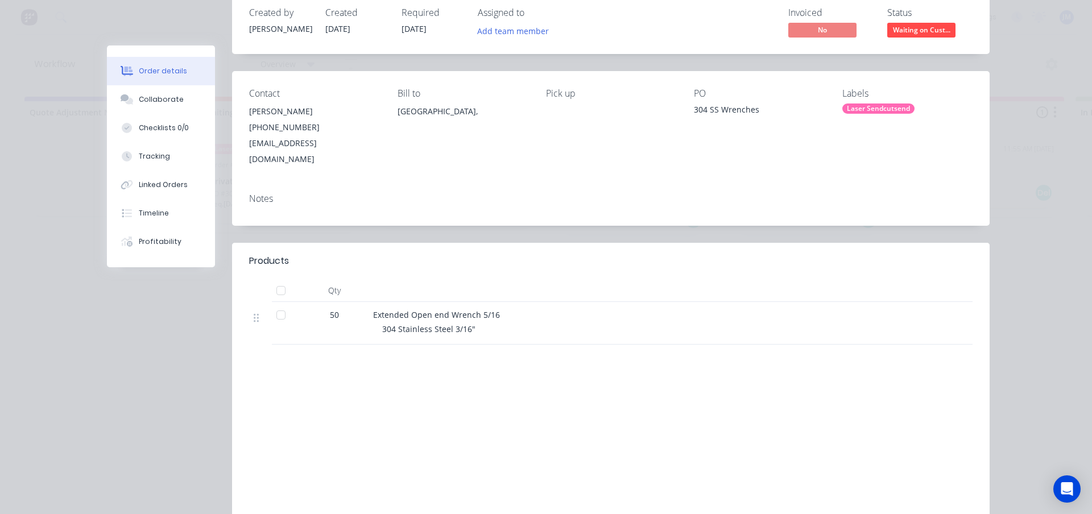
scroll to position [57, 0]
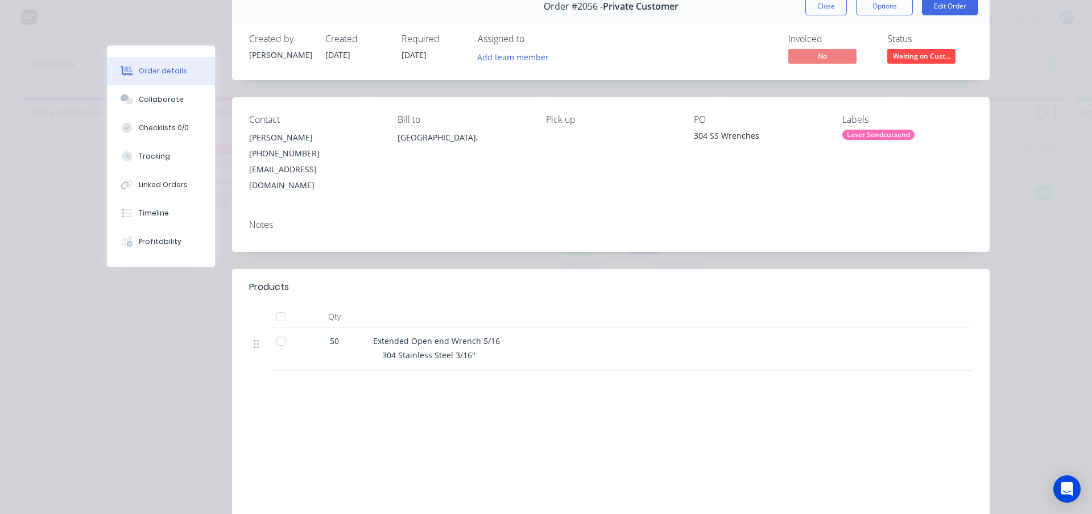
click at [855, 135] on div "Laser Sendcutsend" at bounding box center [878, 135] width 72 height 10
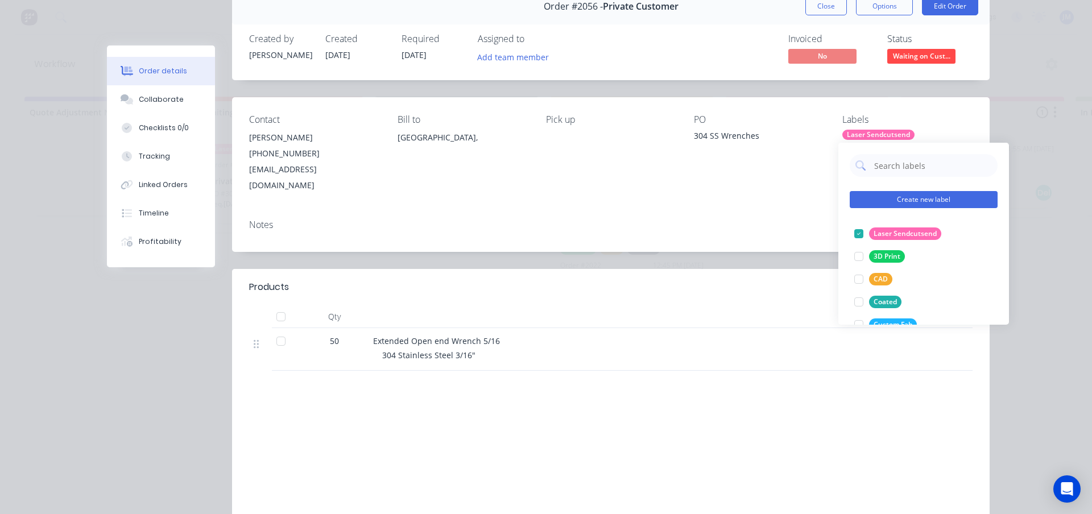
click at [901, 202] on button "Create new label" at bounding box center [924, 199] width 148 height 17
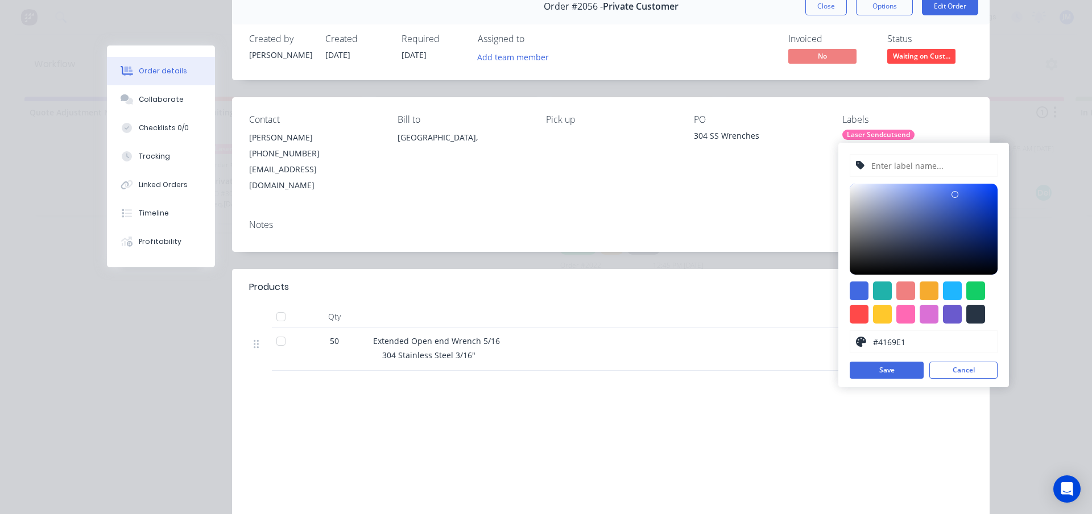
click at [934, 167] on input "text" at bounding box center [930, 166] width 121 height 22
type input "Paid"
click at [983, 286] on div at bounding box center [975, 291] width 19 height 19
type input "#13CE66"
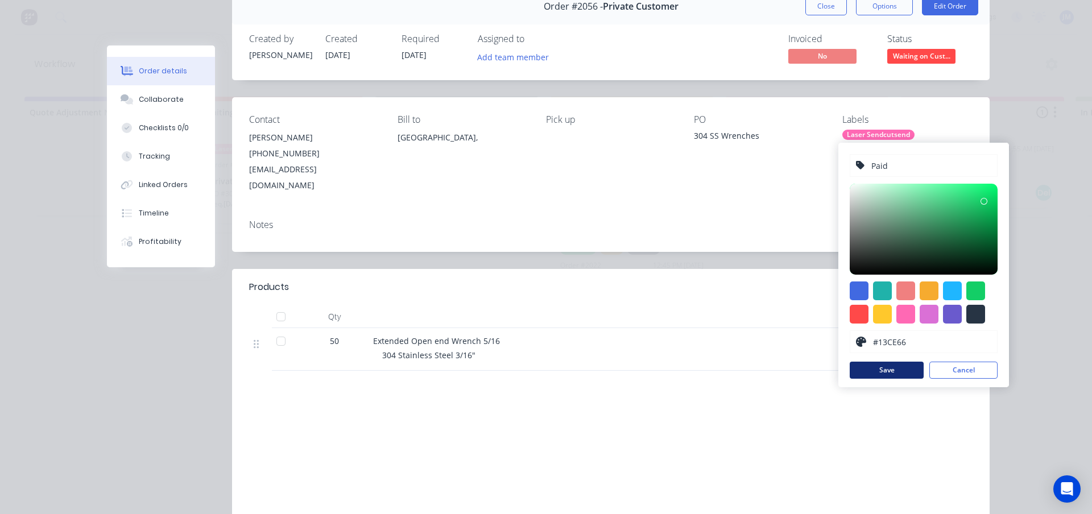
click at [907, 369] on button "Save" at bounding box center [887, 370] width 74 height 17
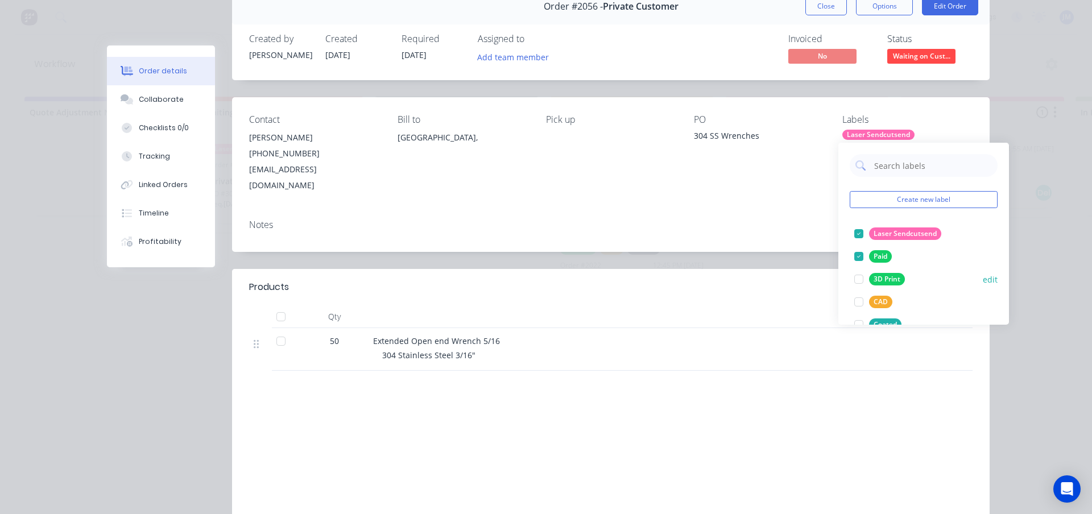
click at [858, 256] on div at bounding box center [858, 256] width 23 height 23
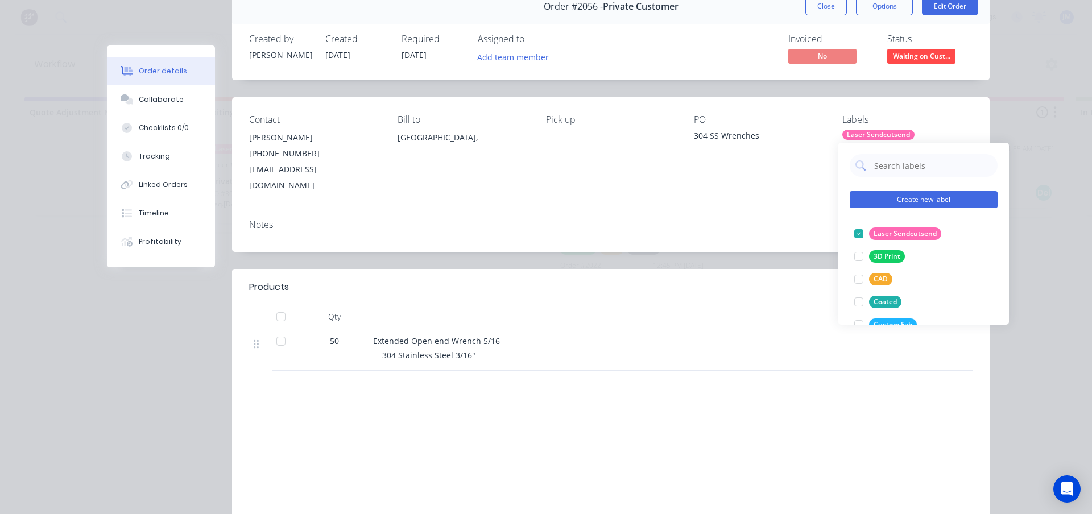
click at [903, 197] on button "Create new label" at bounding box center [924, 199] width 148 height 17
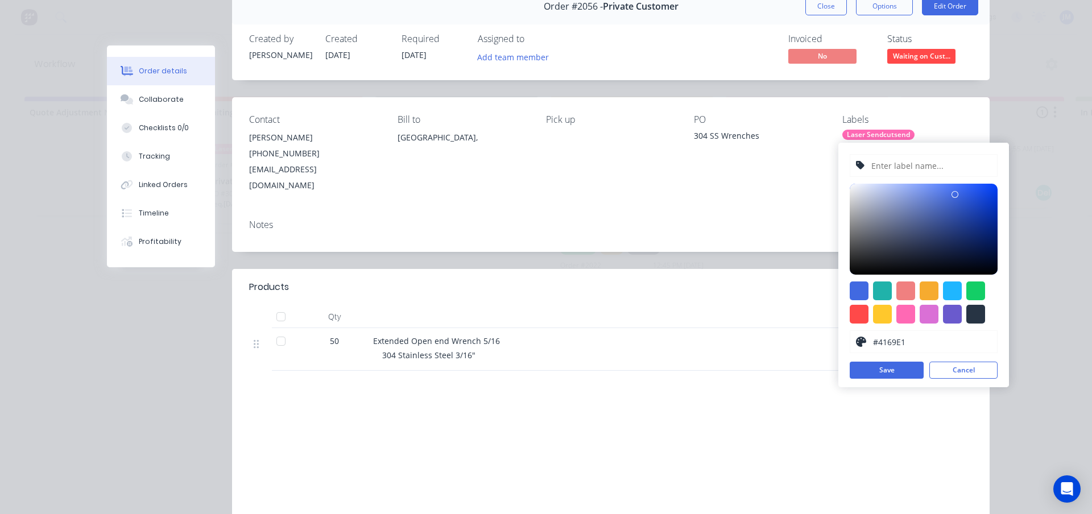
click at [939, 164] on input "text" at bounding box center [930, 166] width 121 height 22
type input "Down payment made"
click at [981, 295] on div at bounding box center [975, 291] width 19 height 19
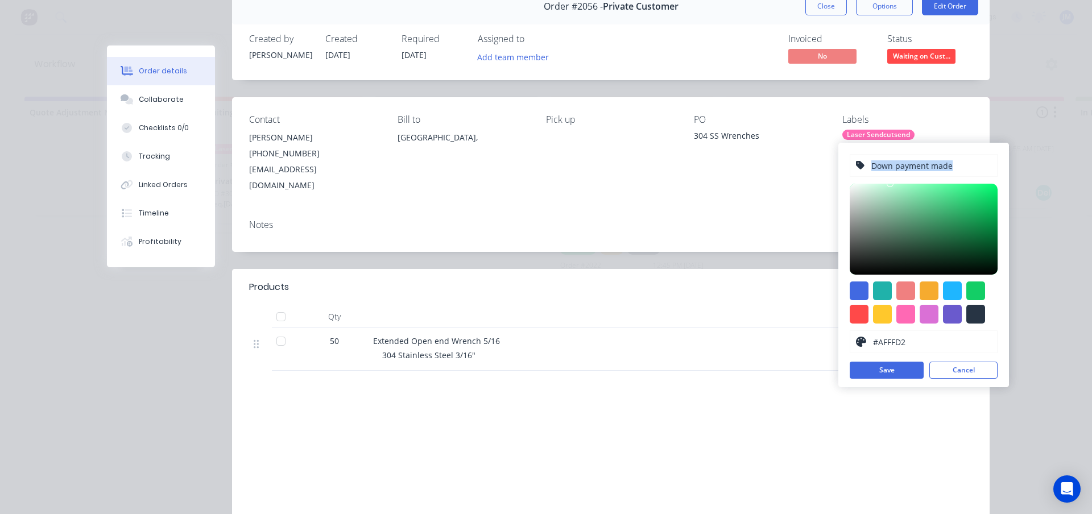
type input "#A8FFCE"
drag, startPoint x: 976, startPoint y: 203, endPoint x: 900, endPoint y: 178, distance: 80.2
click at [900, 178] on div "Down payment made #A8FFCE hex #A8FFCE Save Cancel" at bounding box center [923, 265] width 171 height 245
click at [893, 369] on button "Save" at bounding box center [887, 370] width 74 height 17
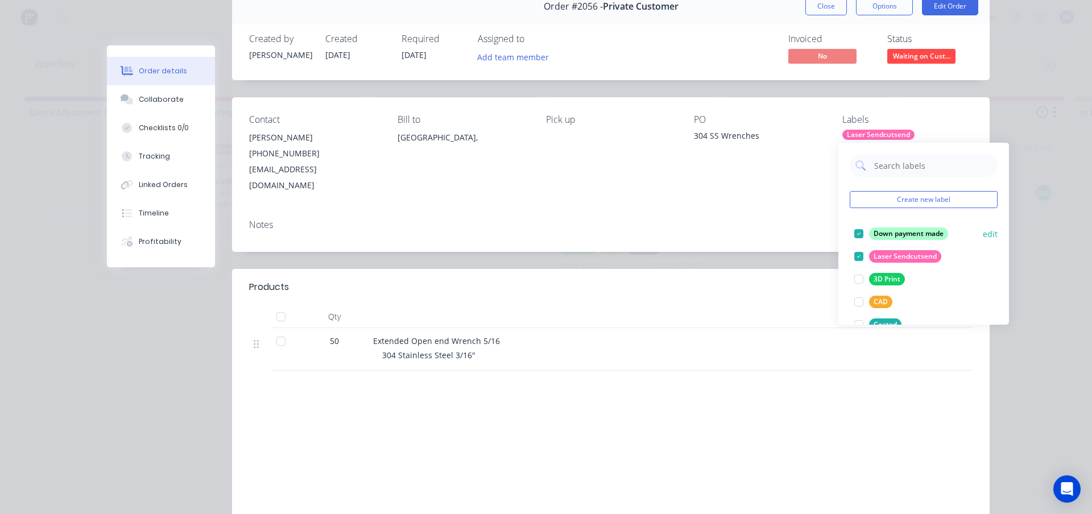
click at [859, 231] on div at bounding box center [858, 233] width 23 height 23
click at [779, 220] on div "Notes" at bounding box center [610, 225] width 723 height 11
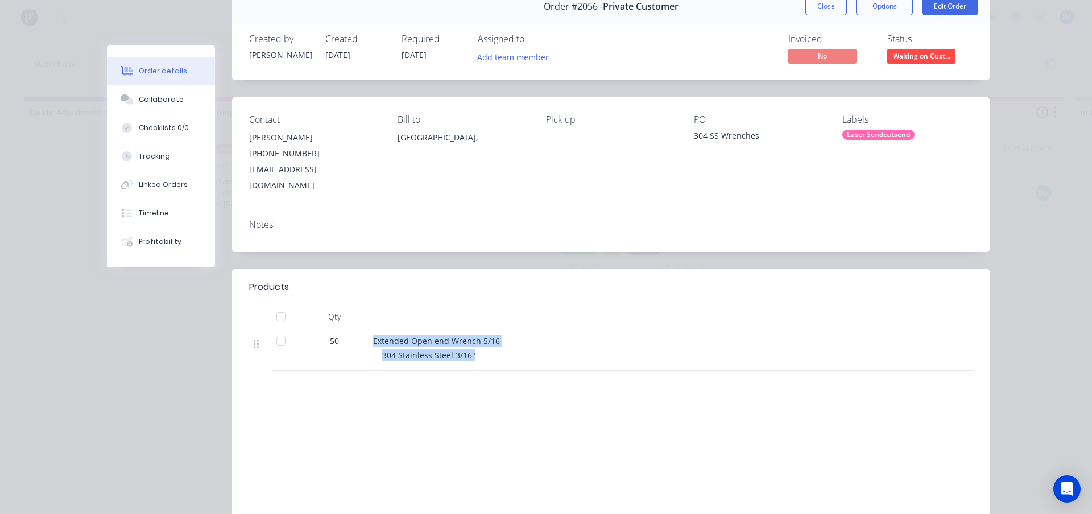
drag, startPoint x: 370, startPoint y: 325, endPoint x: 500, endPoint y: 342, distance: 131.3
click at [500, 342] on div "Extended Open end Wrench 5/16 304 Stainless Steel 3/16"" at bounding box center [596, 349] width 455 height 43
copy div "Extended Open end Wrench 5/16 304 Stainless Steel 3/16""
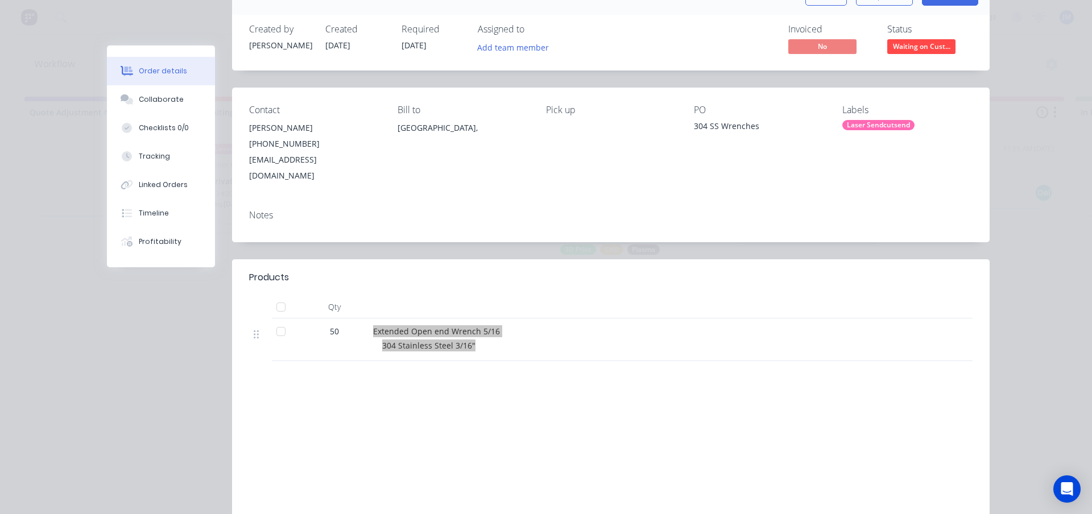
scroll to position [0, 0]
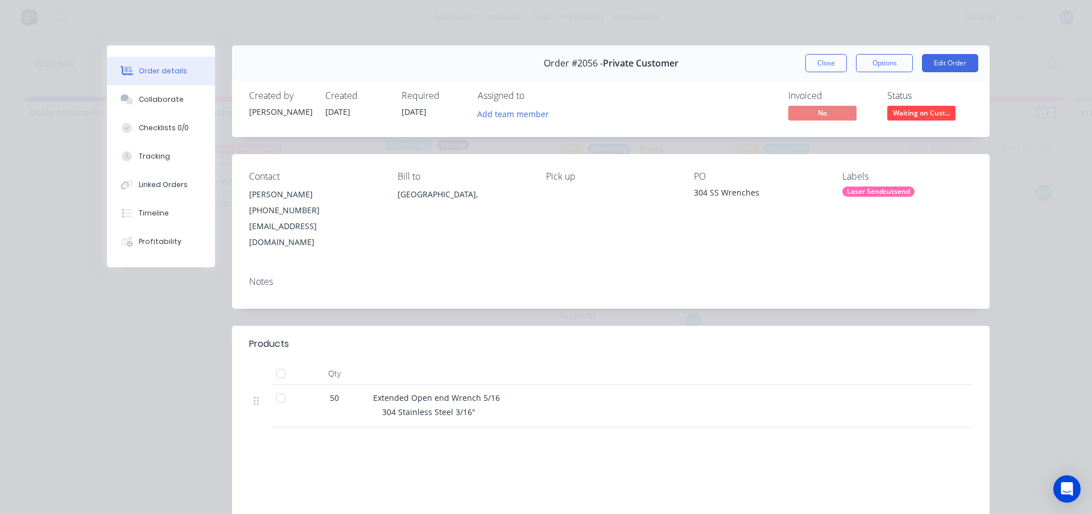
click at [115, 386] on div "Order #2056 - Private Customer Close Options Edit Order Created by [PERSON_NAME…" at bounding box center [548, 337] width 883 height 585
click at [1040, 156] on div "Order details Collaborate Checklists 0/0 Tracking Linked Orders Timeline Profit…" at bounding box center [546, 257] width 1092 height 514
click at [823, 67] on button "Close" at bounding box center [826, 63] width 42 height 18
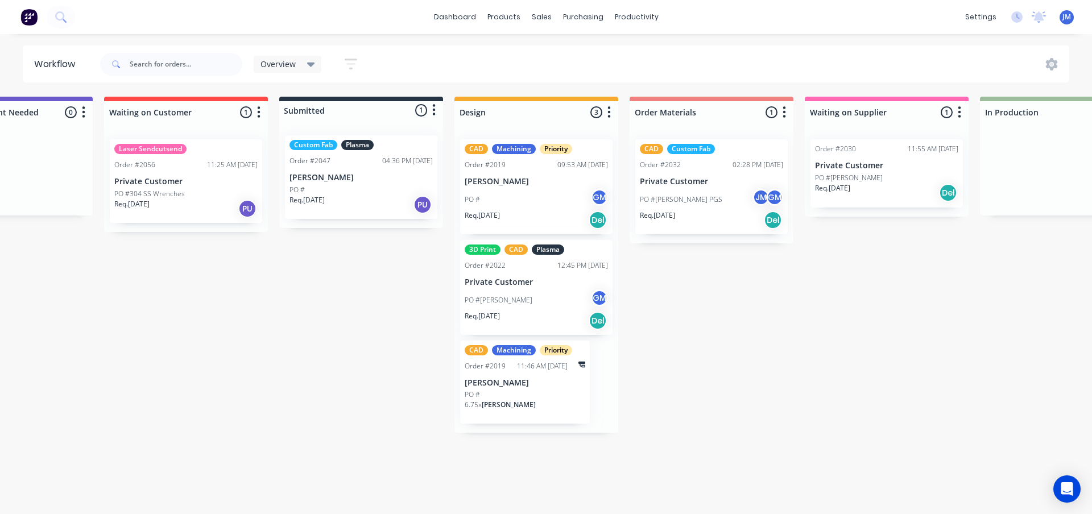
scroll to position [0, 97]
click at [378, 189] on div "PO #" at bounding box center [359, 190] width 143 height 10
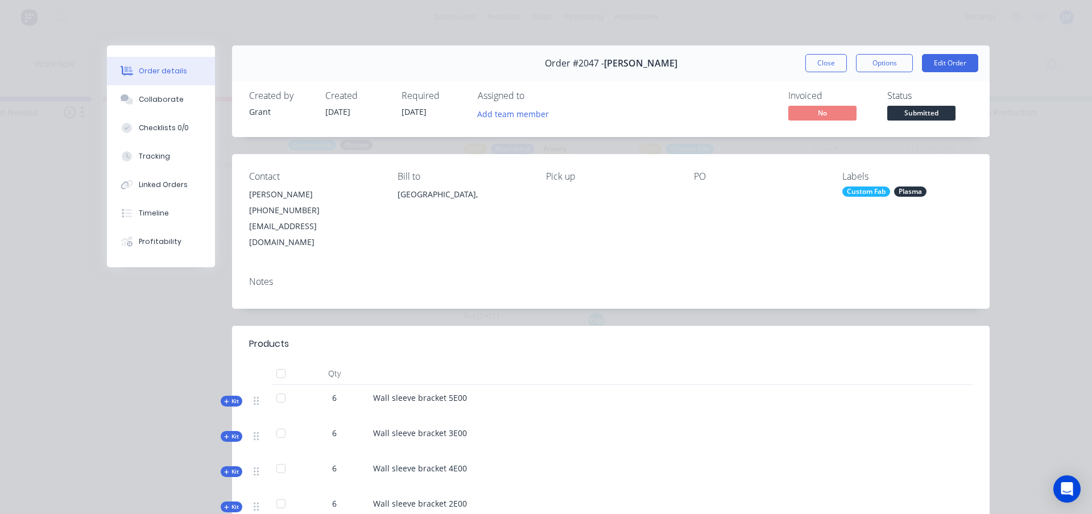
click at [924, 187] on div "Custom Fab Plasma" at bounding box center [907, 192] width 130 height 10
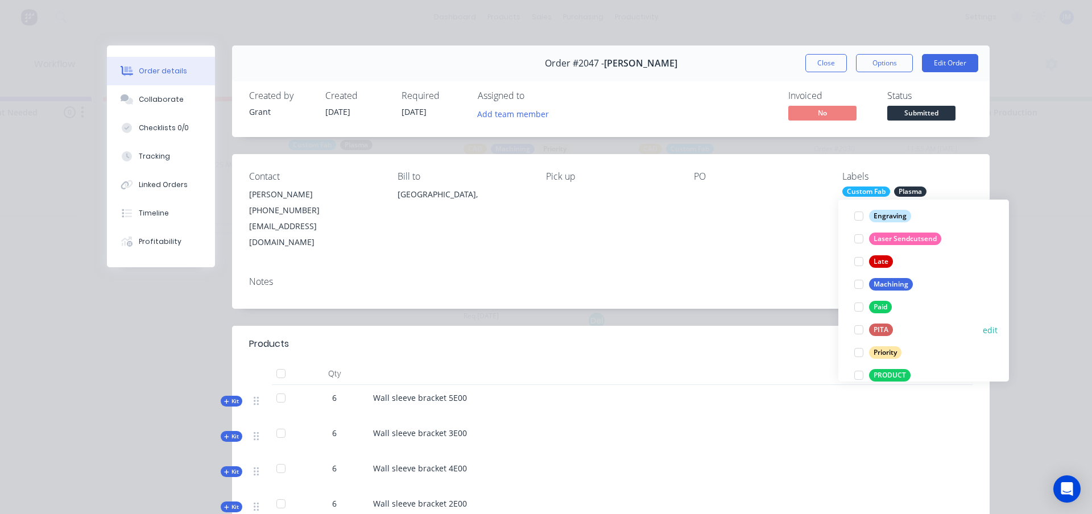
scroll to position [227, 0]
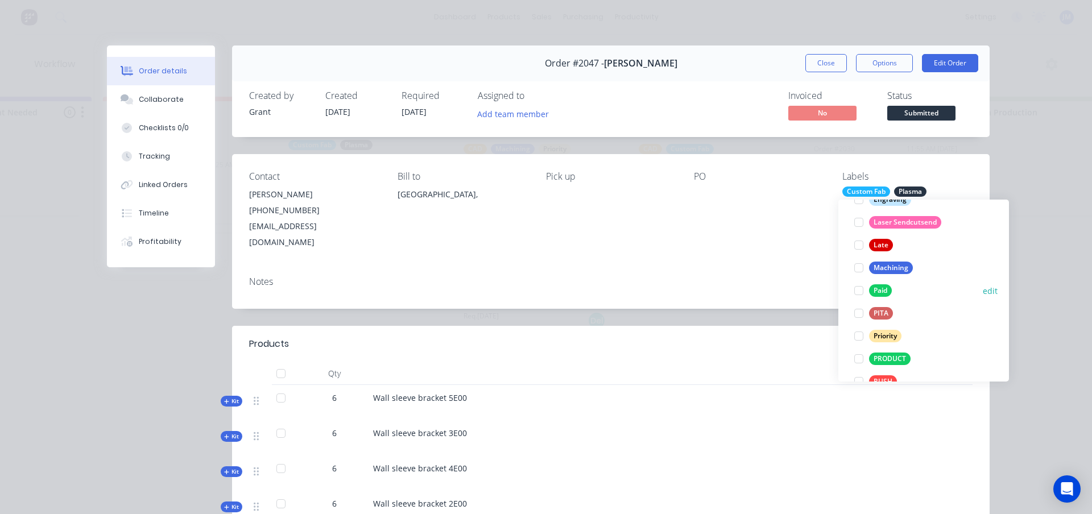
click at [858, 291] on div at bounding box center [858, 290] width 23 height 23
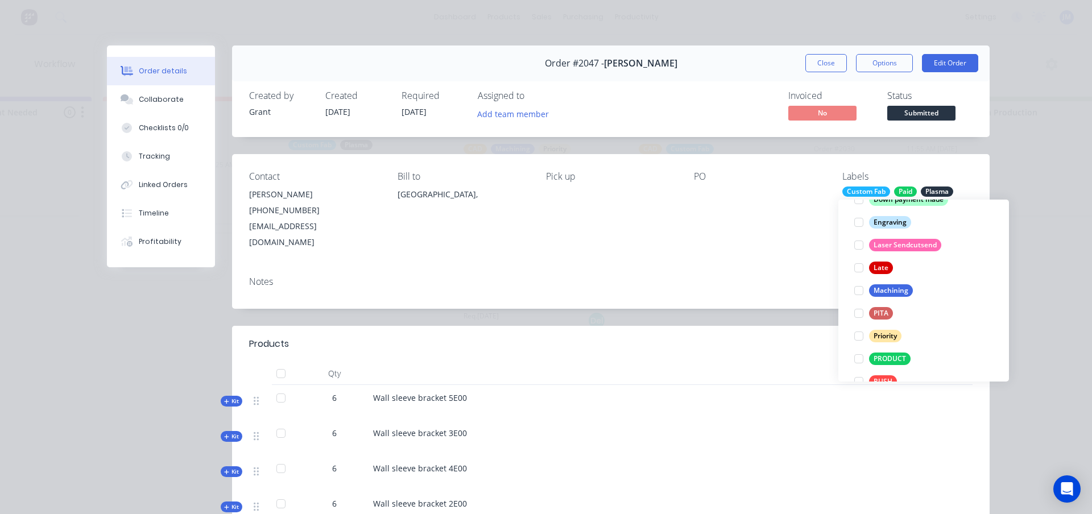
scroll to position [23, 0]
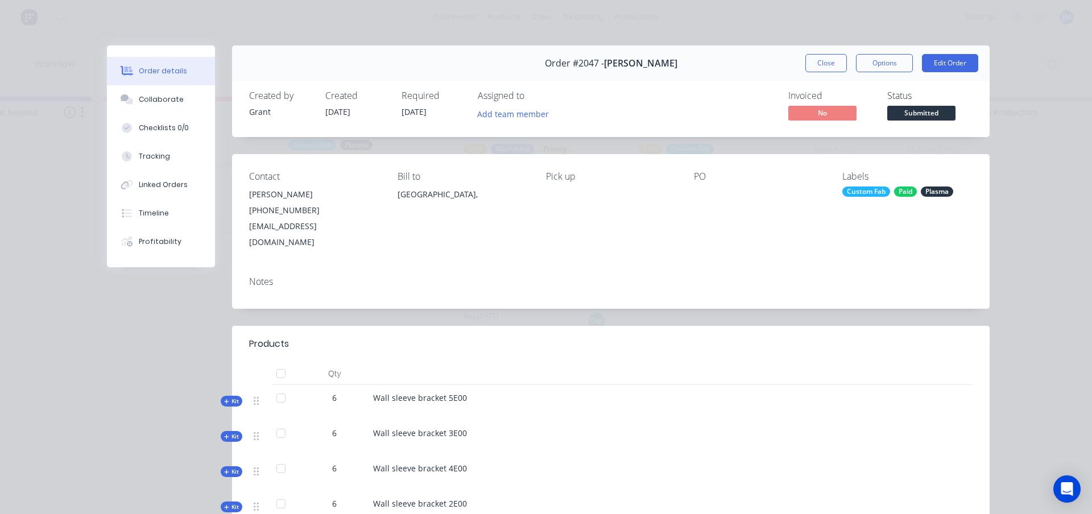
click at [760, 279] on div "Notes" at bounding box center [611, 288] width 758 height 42
click at [821, 64] on button "Close" at bounding box center [826, 63] width 42 height 18
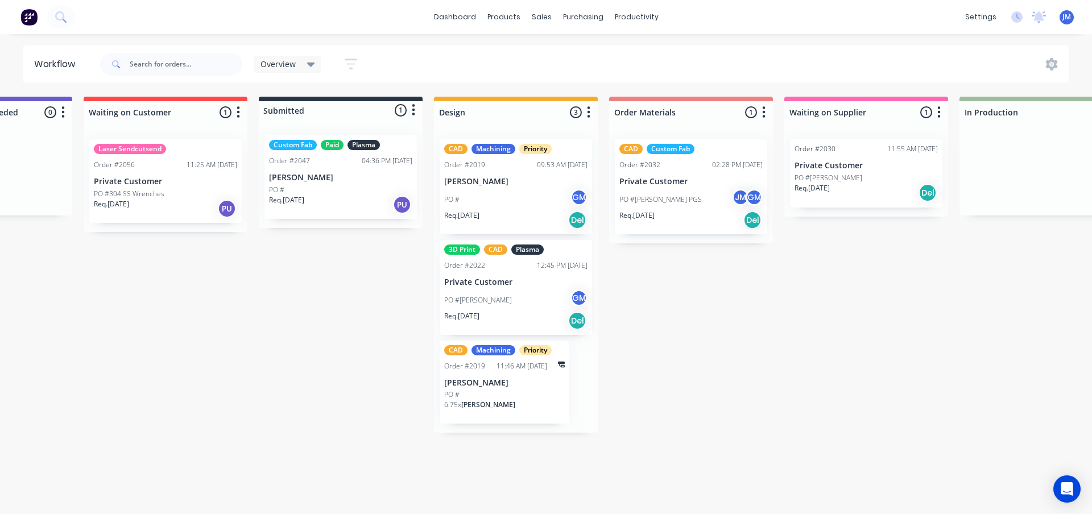
scroll to position [0, 103]
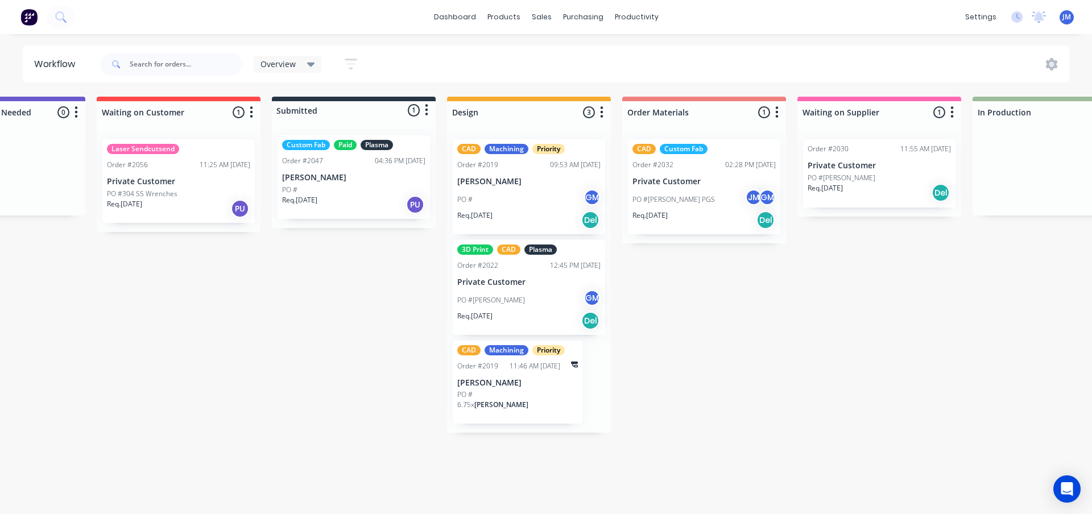
click at [903, 171] on div "Order #2030 11:55 AM [DATE] Private Customer PO #[PERSON_NAME] Req. [DATE] Del" at bounding box center [879, 173] width 152 height 68
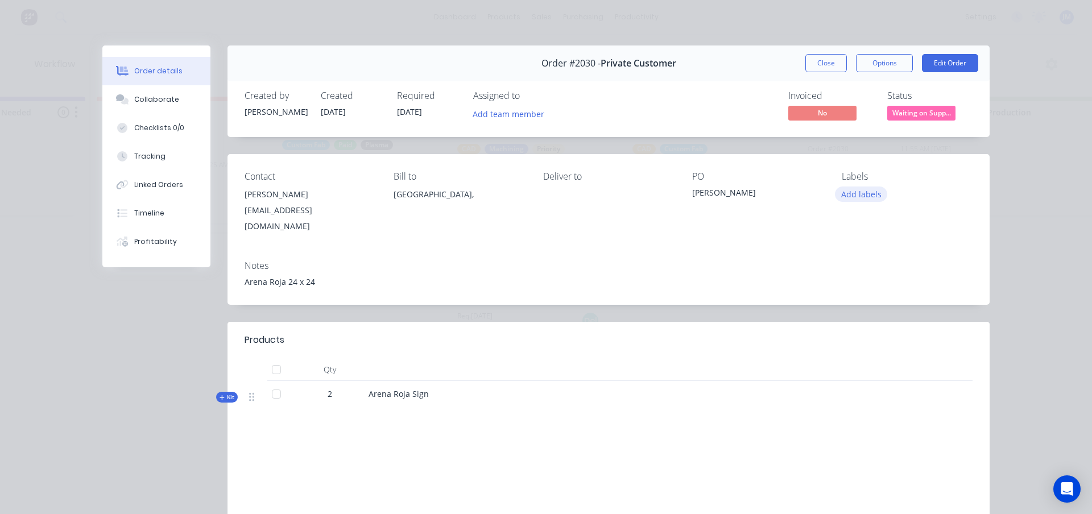
click at [869, 191] on button "Add labels" at bounding box center [861, 194] width 52 height 15
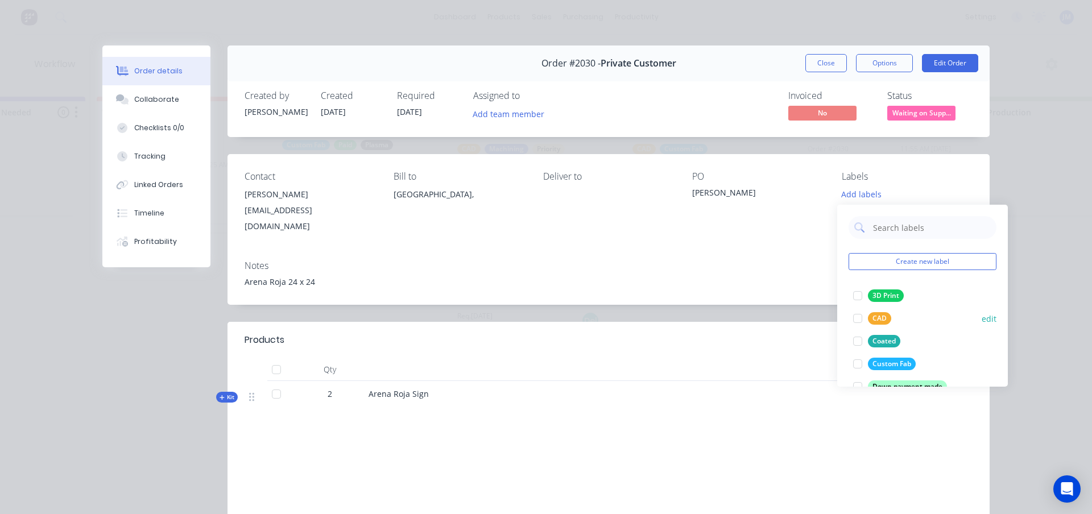
click at [864, 321] on div at bounding box center [857, 318] width 23 height 23
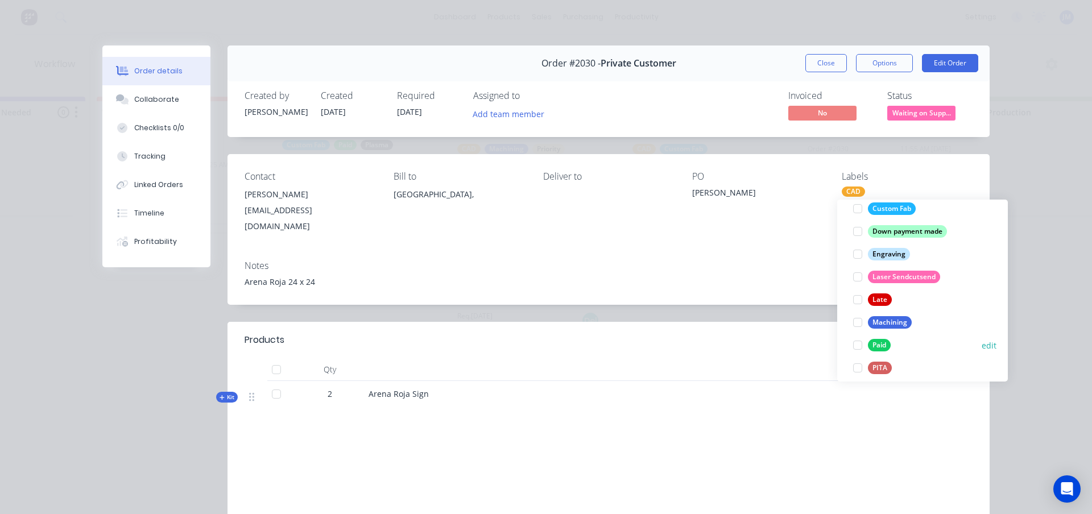
scroll to position [171, 0]
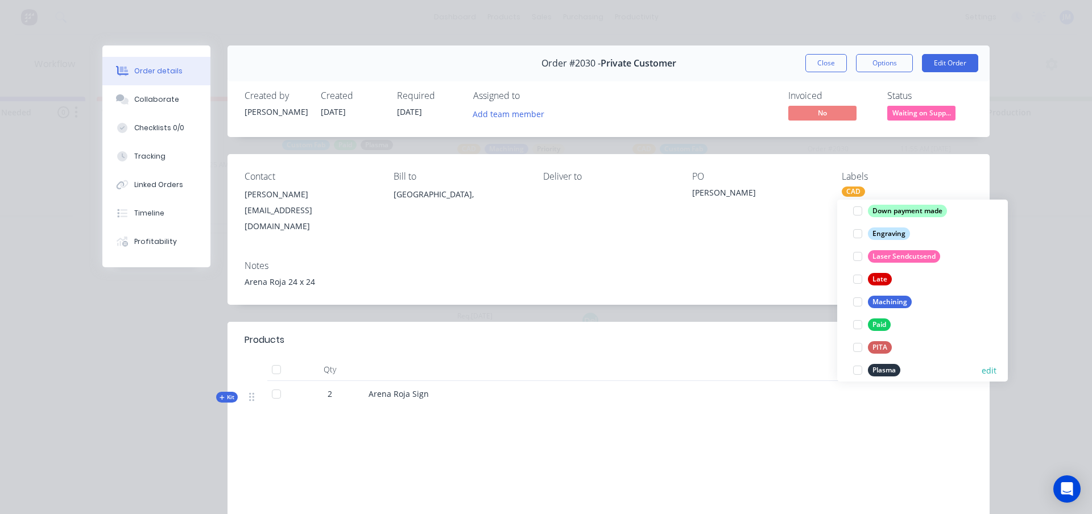
click at [863, 370] on div at bounding box center [857, 370] width 23 height 23
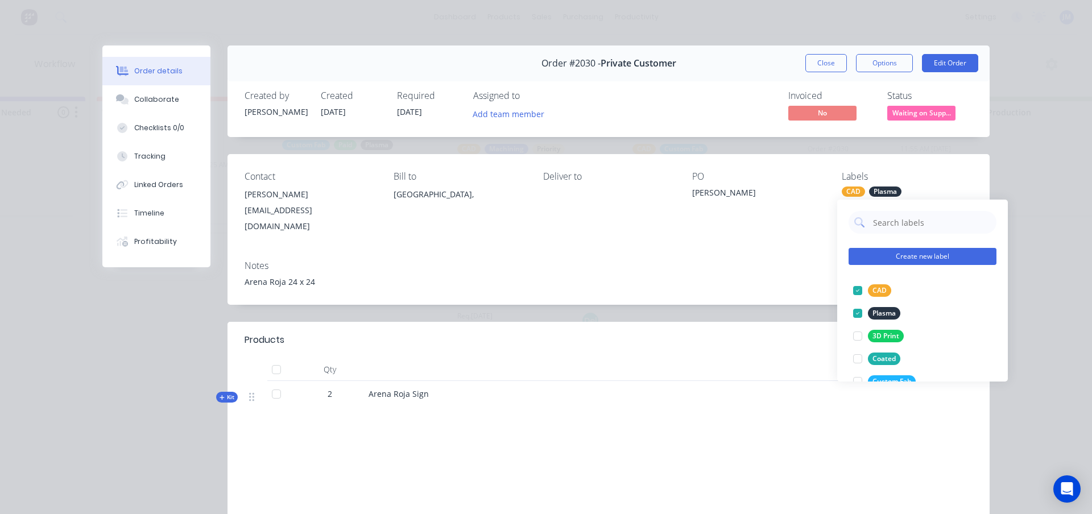
click at [916, 256] on button "Create new label" at bounding box center [923, 256] width 148 height 17
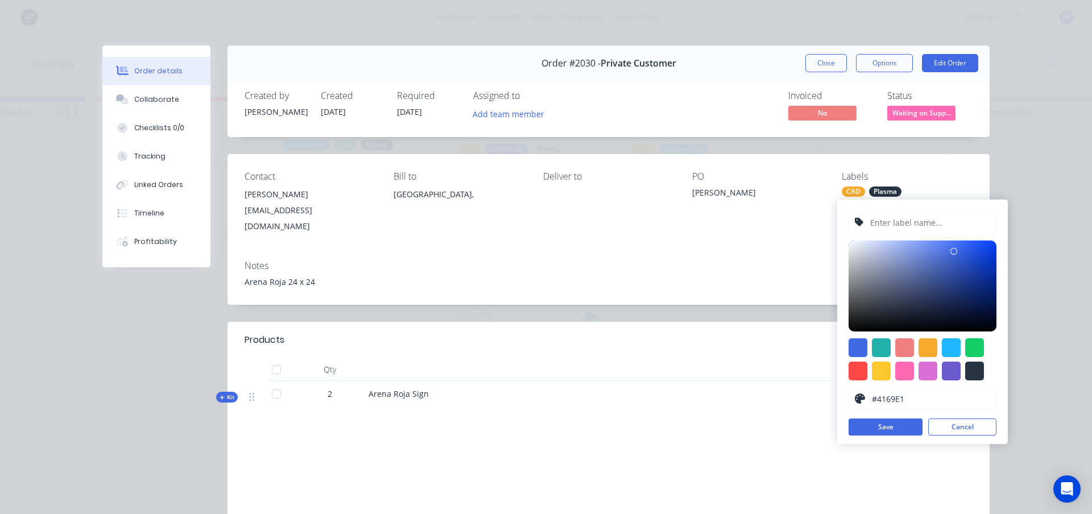
click at [908, 225] on input "text" at bounding box center [929, 223] width 121 height 22
type input "FRONTIER"
click at [860, 374] on div at bounding box center [858, 371] width 19 height 19
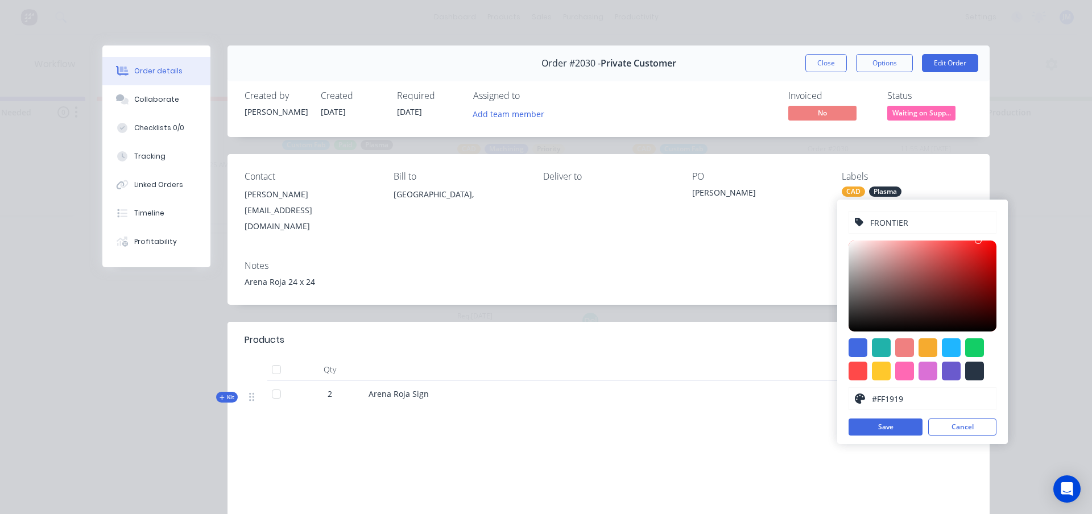
type input "#FF1717"
drag, startPoint x: 965, startPoint y: 242, endPoint x: 983, endPoint y: 235, distance: 20.0
click at [983, 235] on div "FRONTIER #FF1717 hex #FF1717 Save Cancel" at bounding box center [922, 322] width 171 height 245
click at [883, 425] on button "Save" at bounding box center [886, 427] width 74 height 17
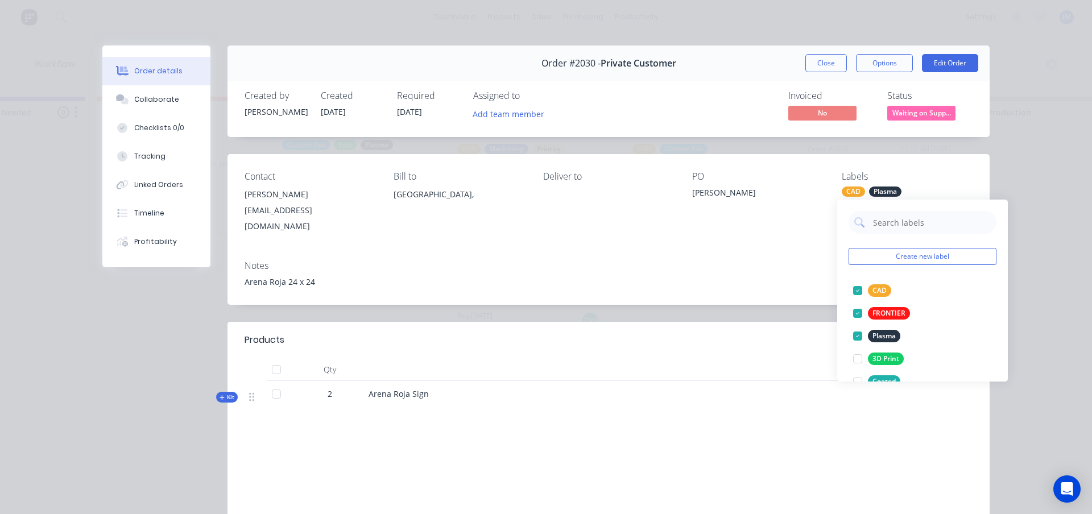
click at [762, 291] on div "Notes Arena Roja 24 x 24" at bounding box center [608, 277] width 762 height 53
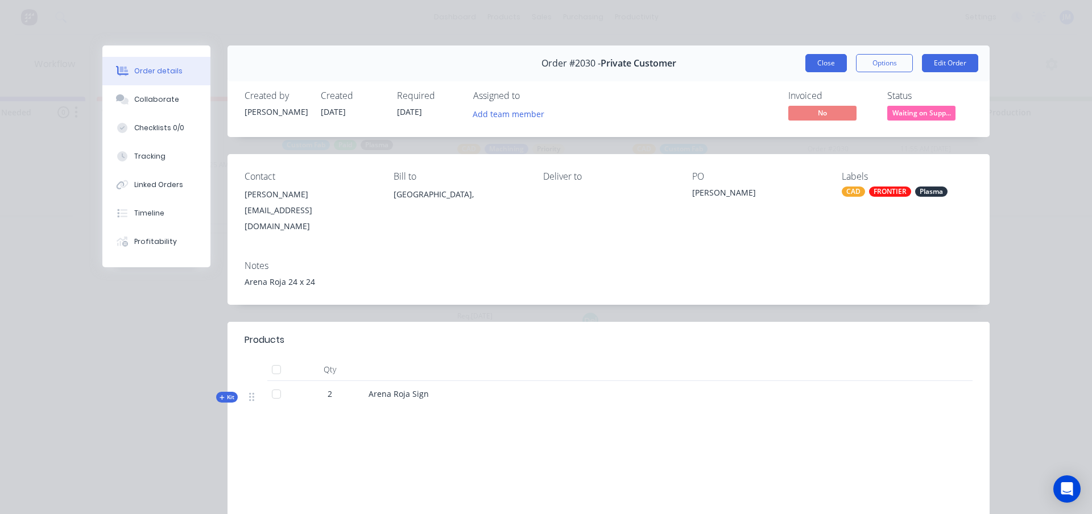
click at [834, 64] on button "Close" at bounding box center [826, 63] width 42 height 18
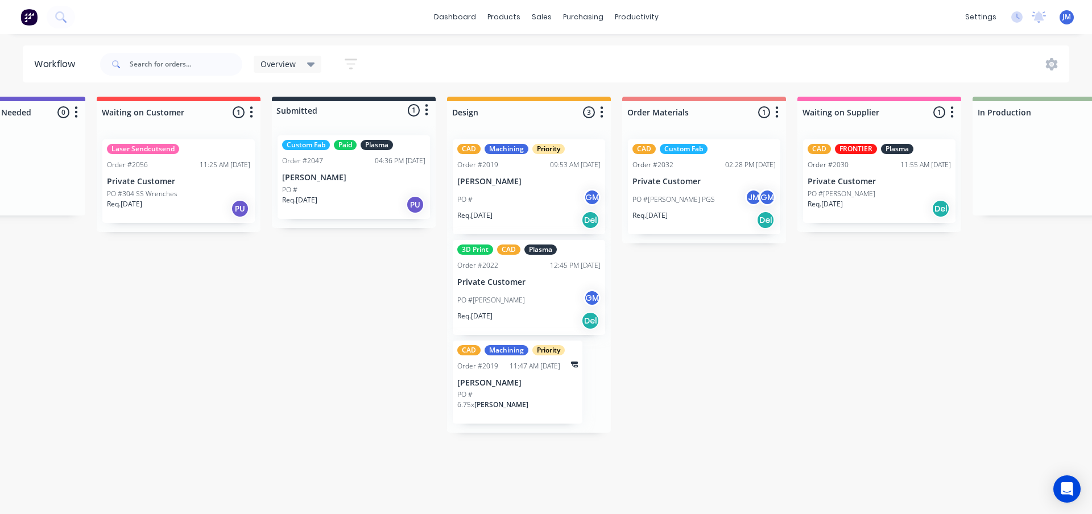
click at [896, 336] on div "Quote Adjustment Needed 0 Status colour #6A5ACD hex #6A5ACD Save Cancel Notific…" at bounding box center [1002, 265] width 2227 height 336
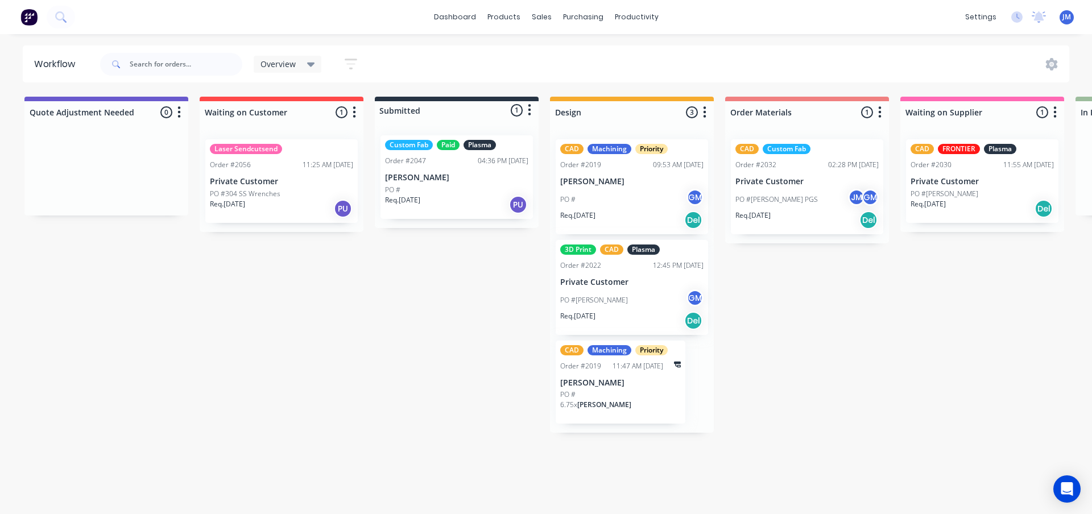
click at [903, 364] on div "Quote Adjustment Needed 0 Status colour #6A5ACD hex #6A5ACD Save Cancel Notific…" at bounding box center [1104, 265] width 2227 height 336
